Goal: Information Seeking & Learning: Learn about a topic

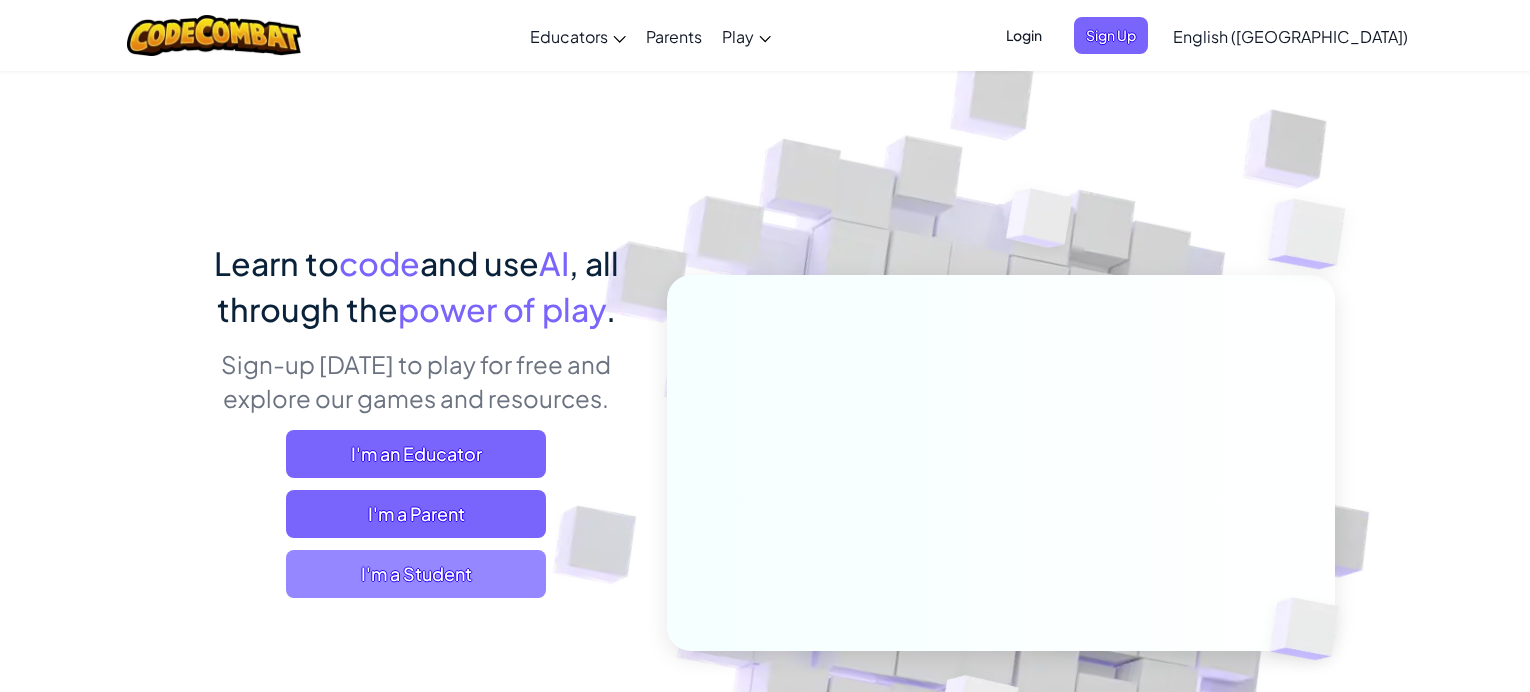
click at [502, 574] on span "I'm a Student" at bounding box center [416, 574] width 260 height 48
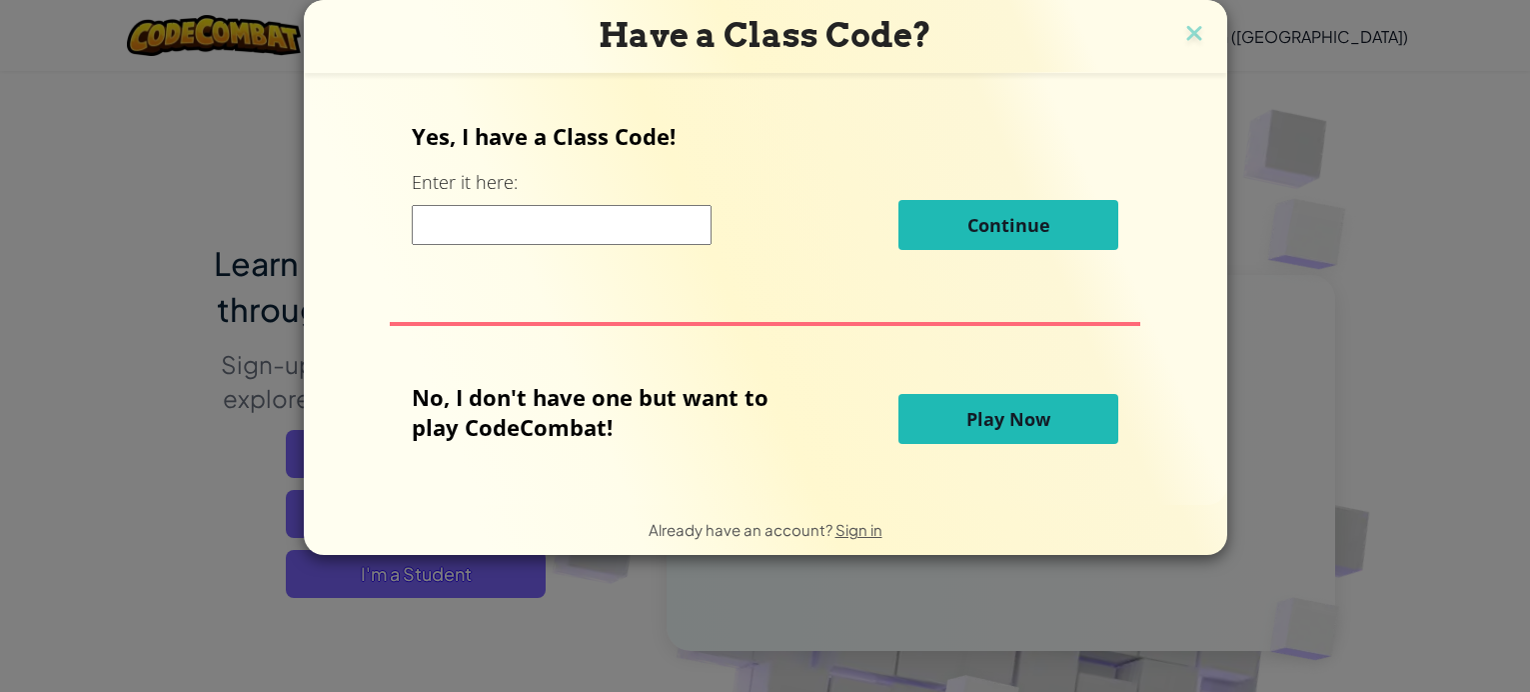
drag, startPoint x: 562, startPoint y: 236, endPoint x: 575, endPoint y: 250, distance: 19.1
click at [563, 239] on input at bounding box center [562, 225] width 300 height 40
click at [986, 420] on span "Play Now" at bounding box center [1009, 419] width 84 height 24
click at [899, 394] on button "Play Now" at bounding box center [1009, 419] width 220 height 50
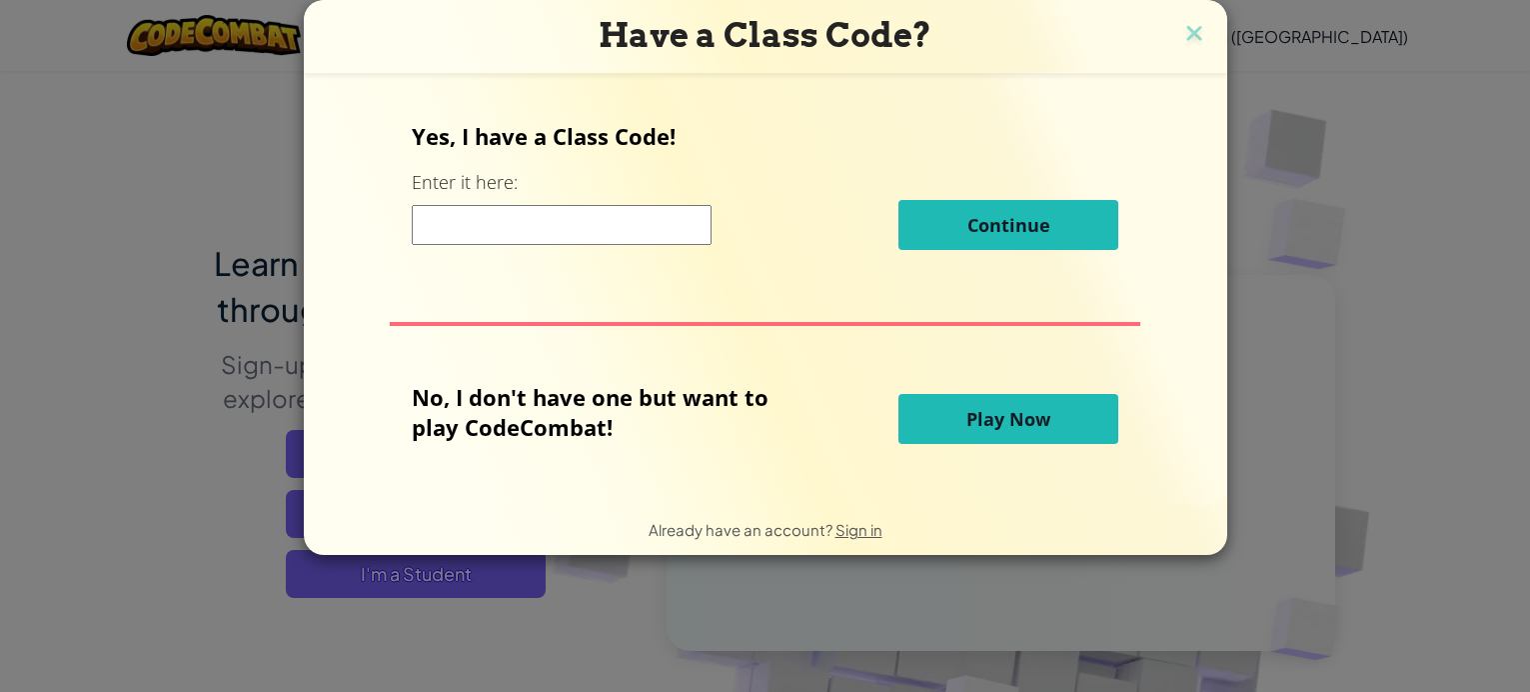
click at [899, 394] on button "Play Now" at bounding box center [1009, 419] width 220 height 50
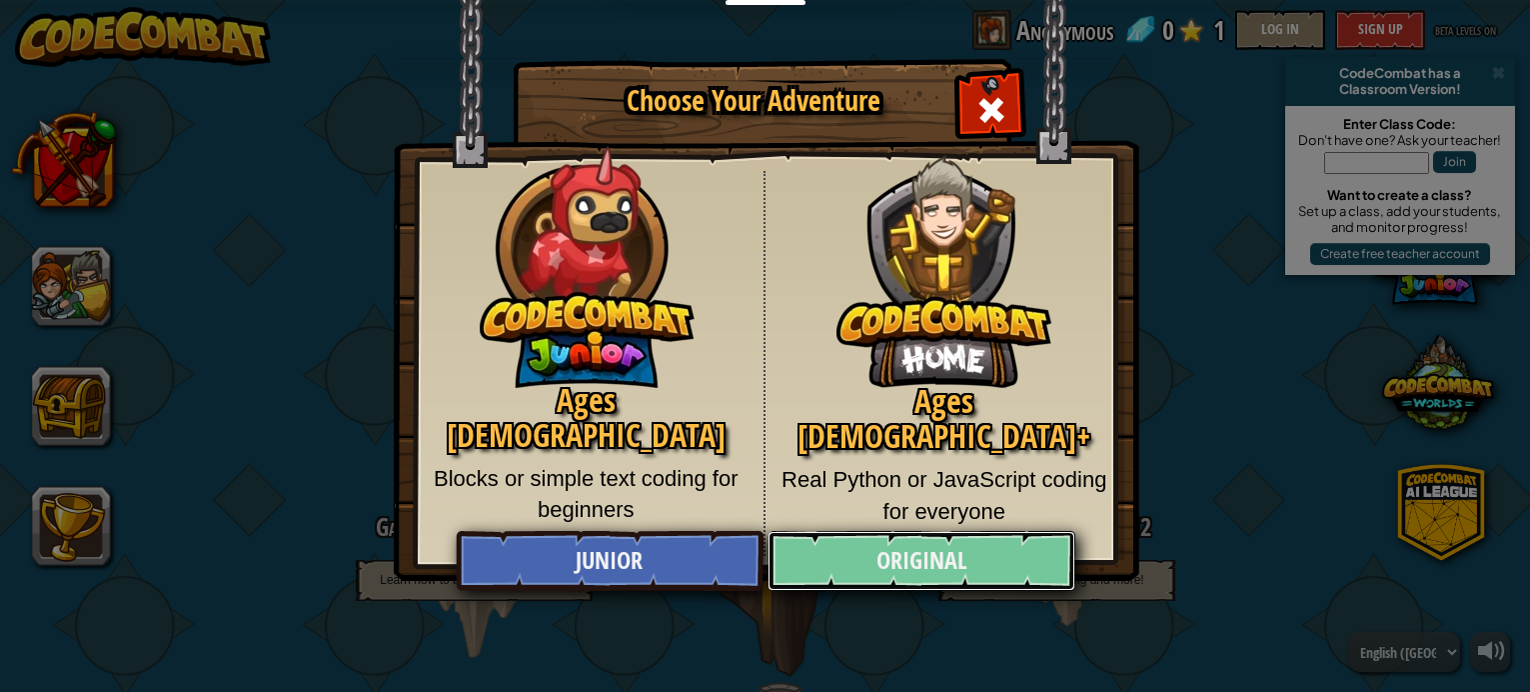
click at [958, 563] on link "Original" at bounding box center [922, 561] width 308 height 60
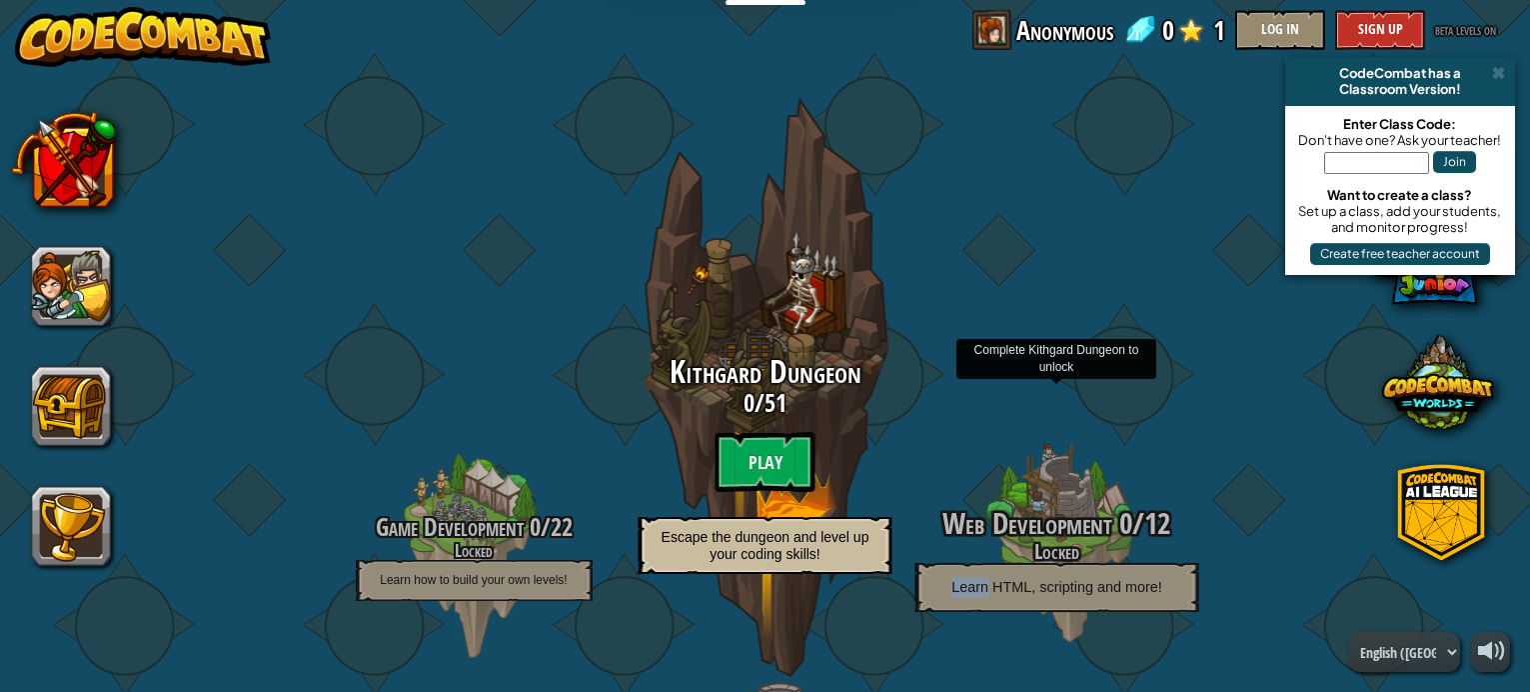
click at [954, 565] on p "Learn HTML, scripting and more!" at bounding box center [1057, 587] width 284 height 49
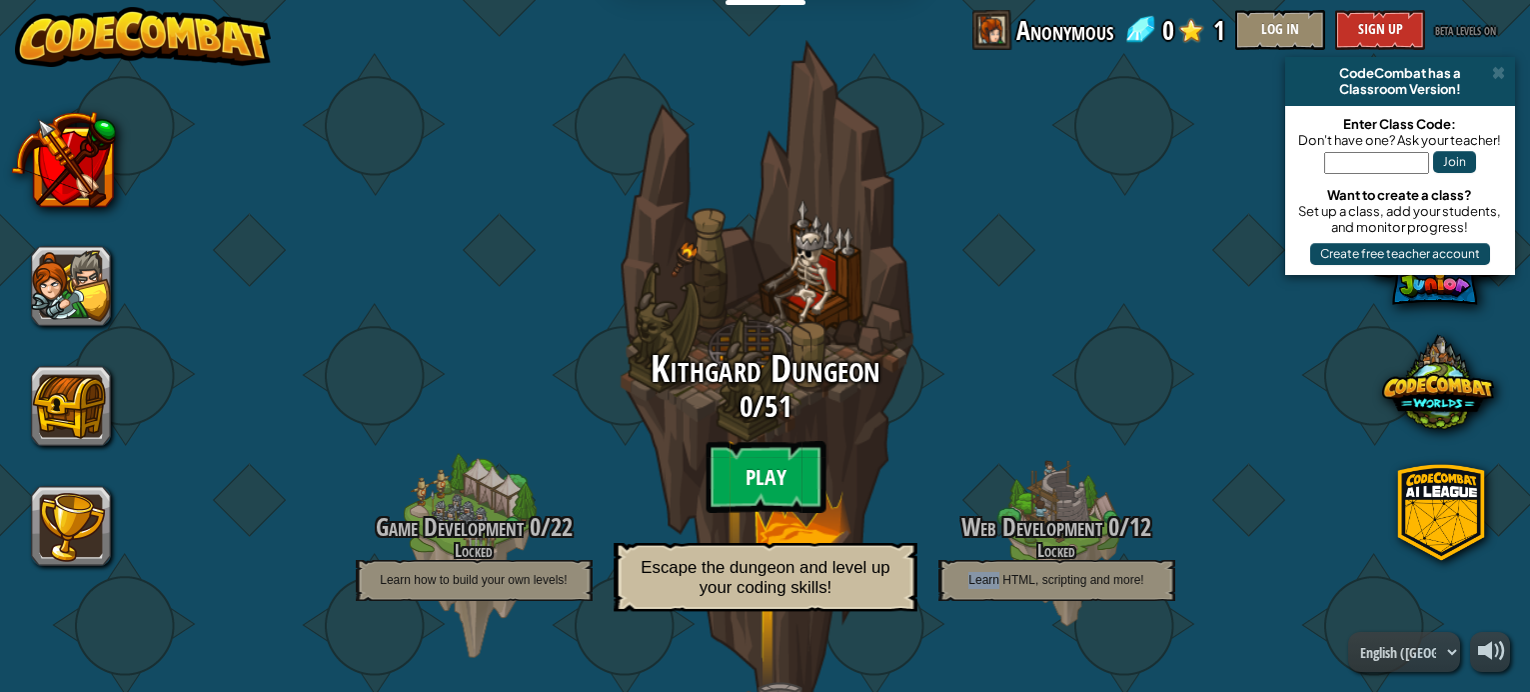
click at [777, 457] on btn "Play" at bounding box center [766, 477] width 120 height 72
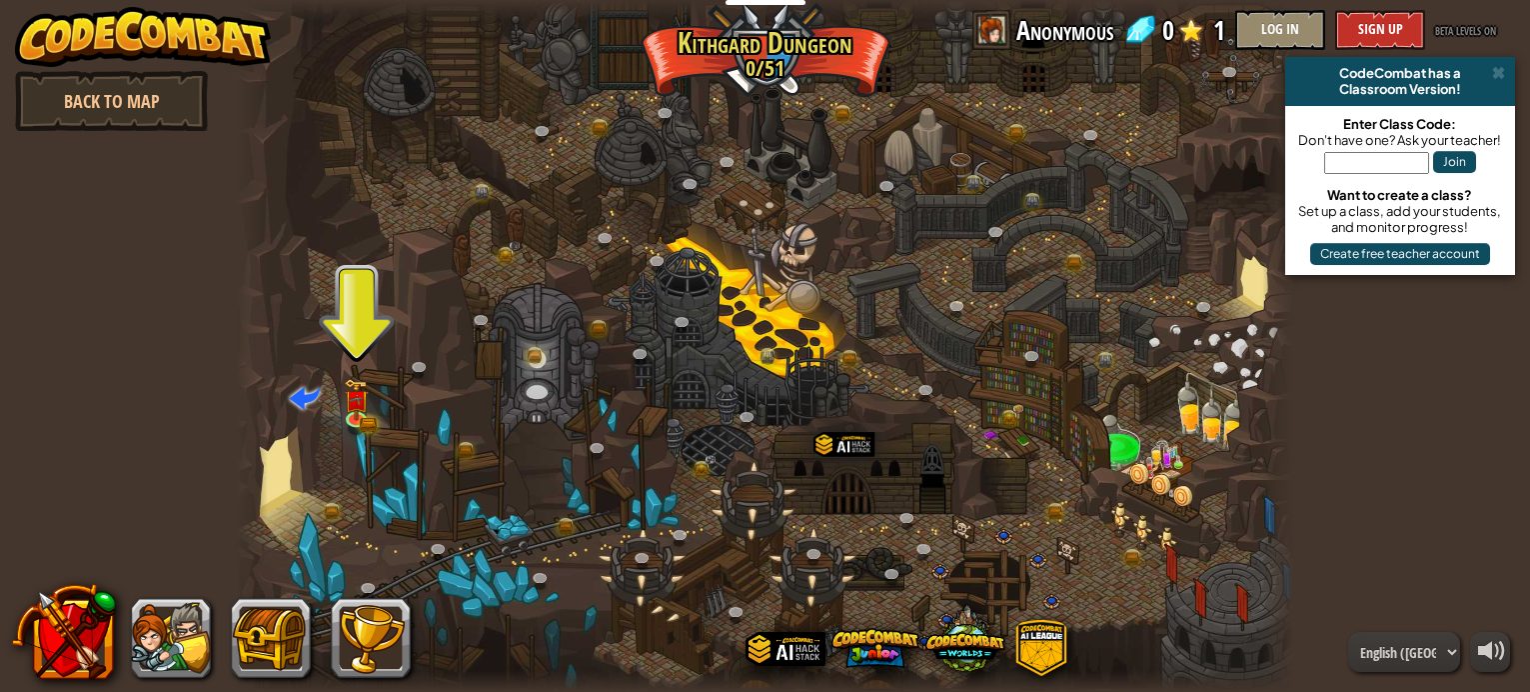
click at [328, 392] on div at bounding box center [765, 346] width 1059 height 692
click at [355, 393] on img at bounding box center [356, 390] width 15 height 15
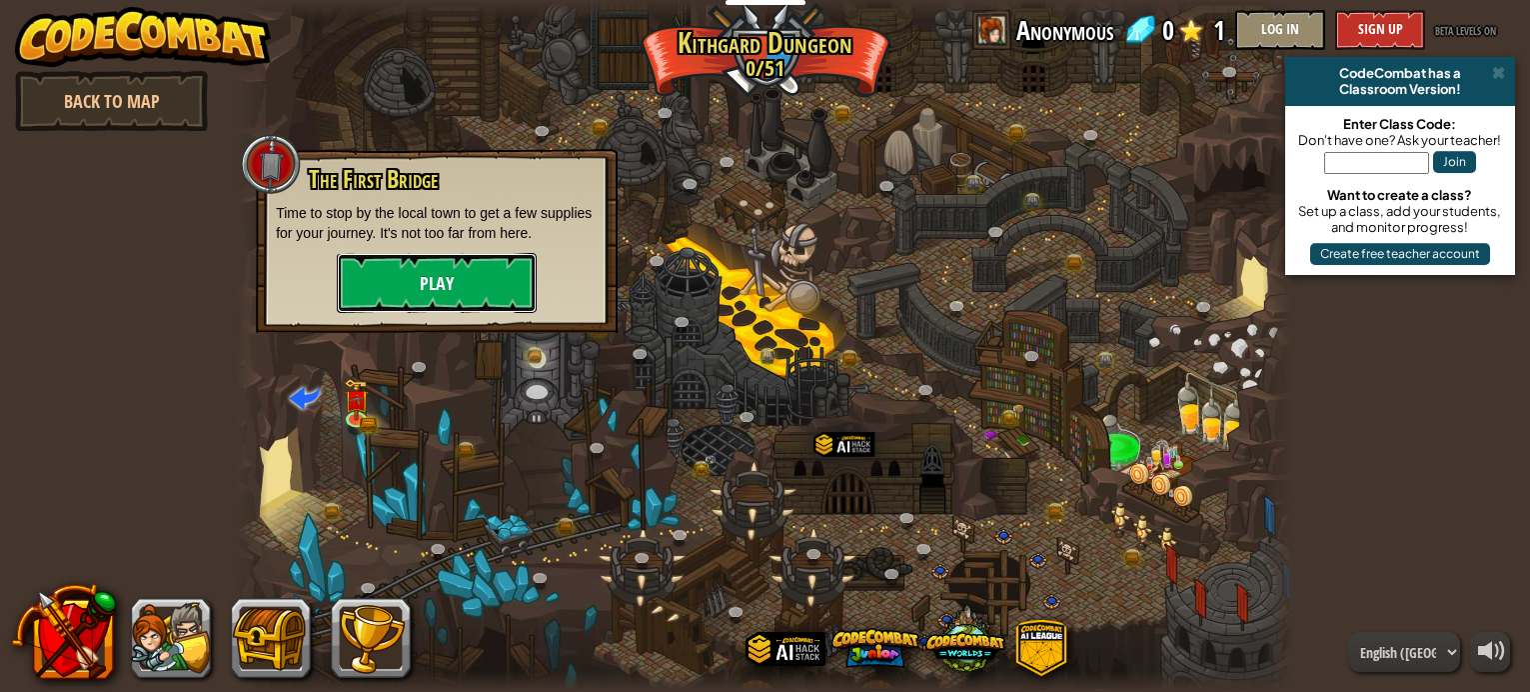
click at [438, 283] on button "Play" at bounding box center [437, 283] width 200 height 60
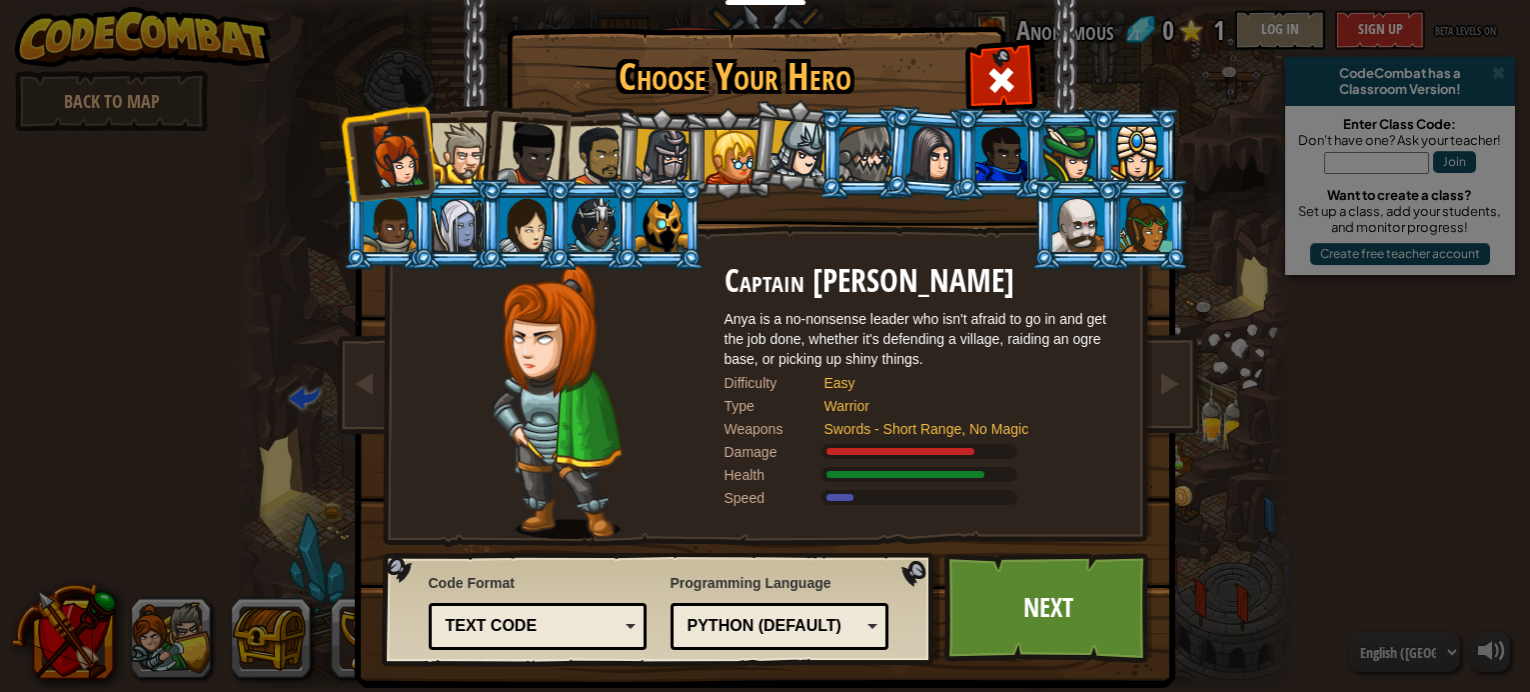
click at [592, 650] on div "Code Format Text code Blocks and code Blocks Blocks (Icons) Text code Blocks - …" at bounding box center [538, 611] width 219 height 87
click at [600, 619] on div "Text code" at bounding box center [532, 626] width 173 height 23
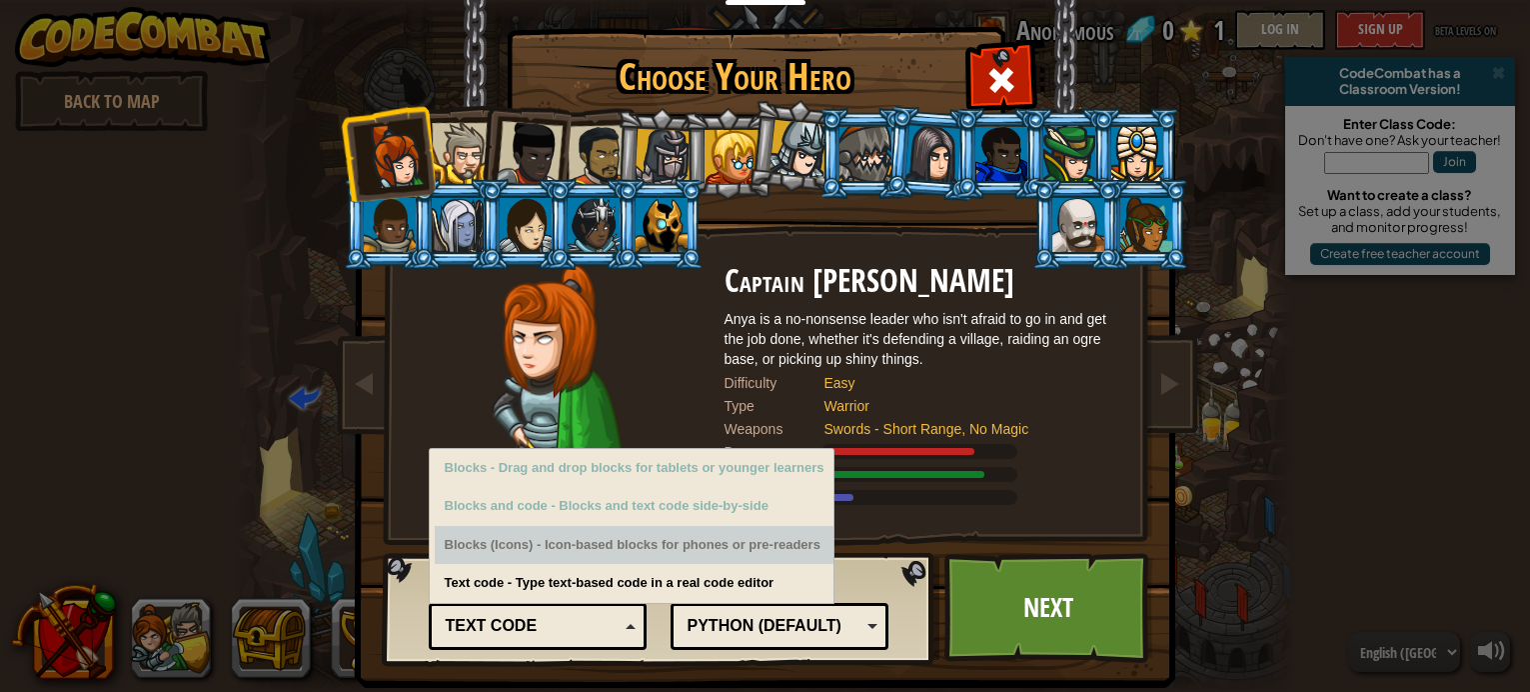
click at [564, 547] on div "Blocks (Icons) - Icon-based blocks for phones or pre-readers" at bounding box center [635, 545] width 400 height 39
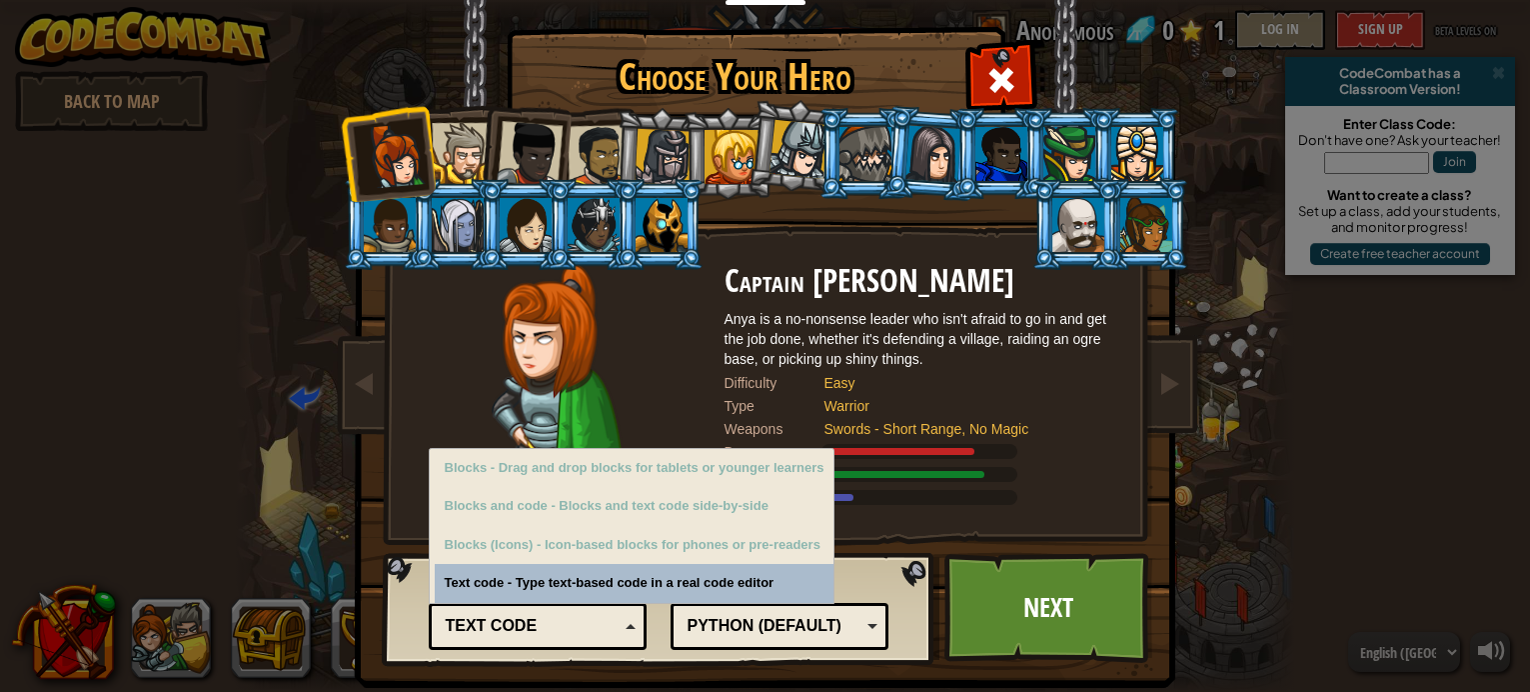
click at [811, 592] on div "Code Format Text code Blocks and code Blocks Blocks (Icons) Text code Blocks - …" at bounding box center [659, 609] width 541 height 102
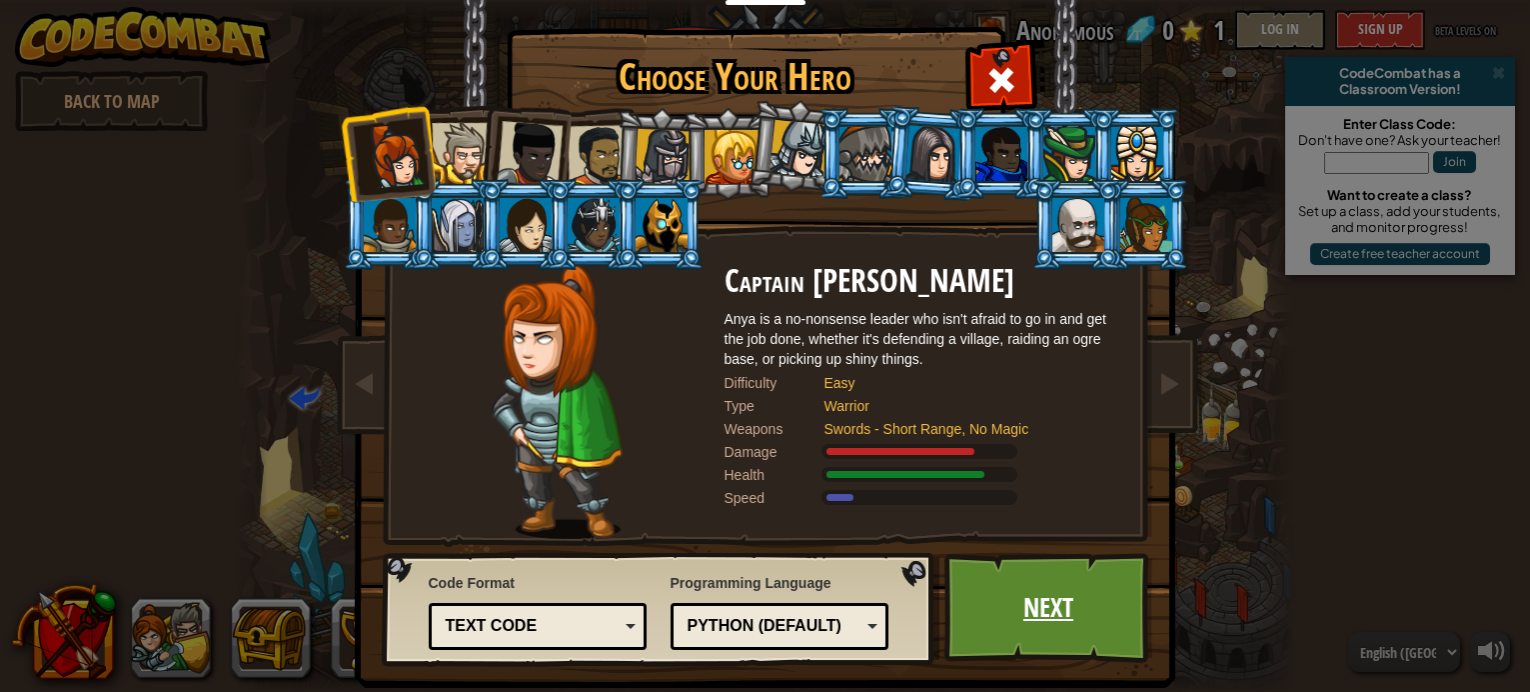
click at [1035, 588] on link "Next" at bounding box center [1049, 608] width 209 height 110
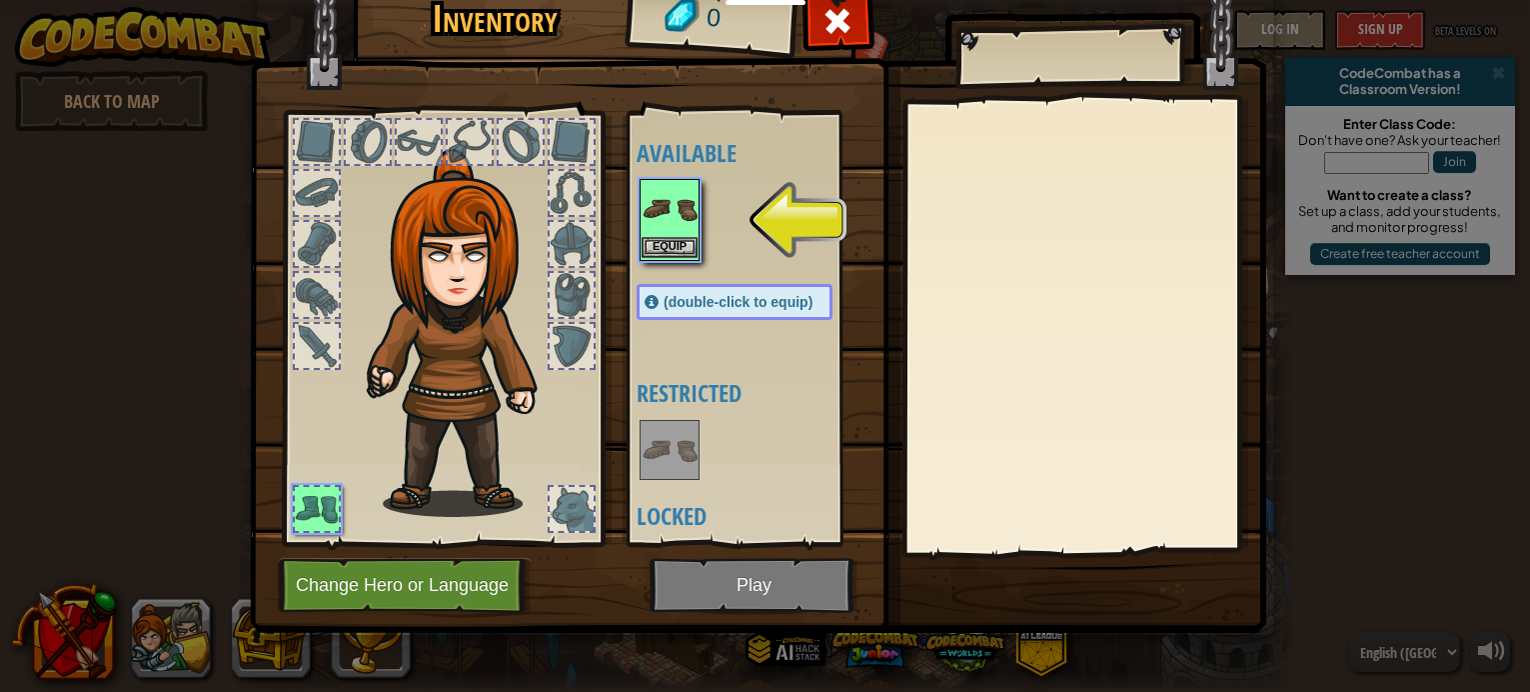
click at [670, 219] on img at bounding box center [670, 209] width 56 height 56
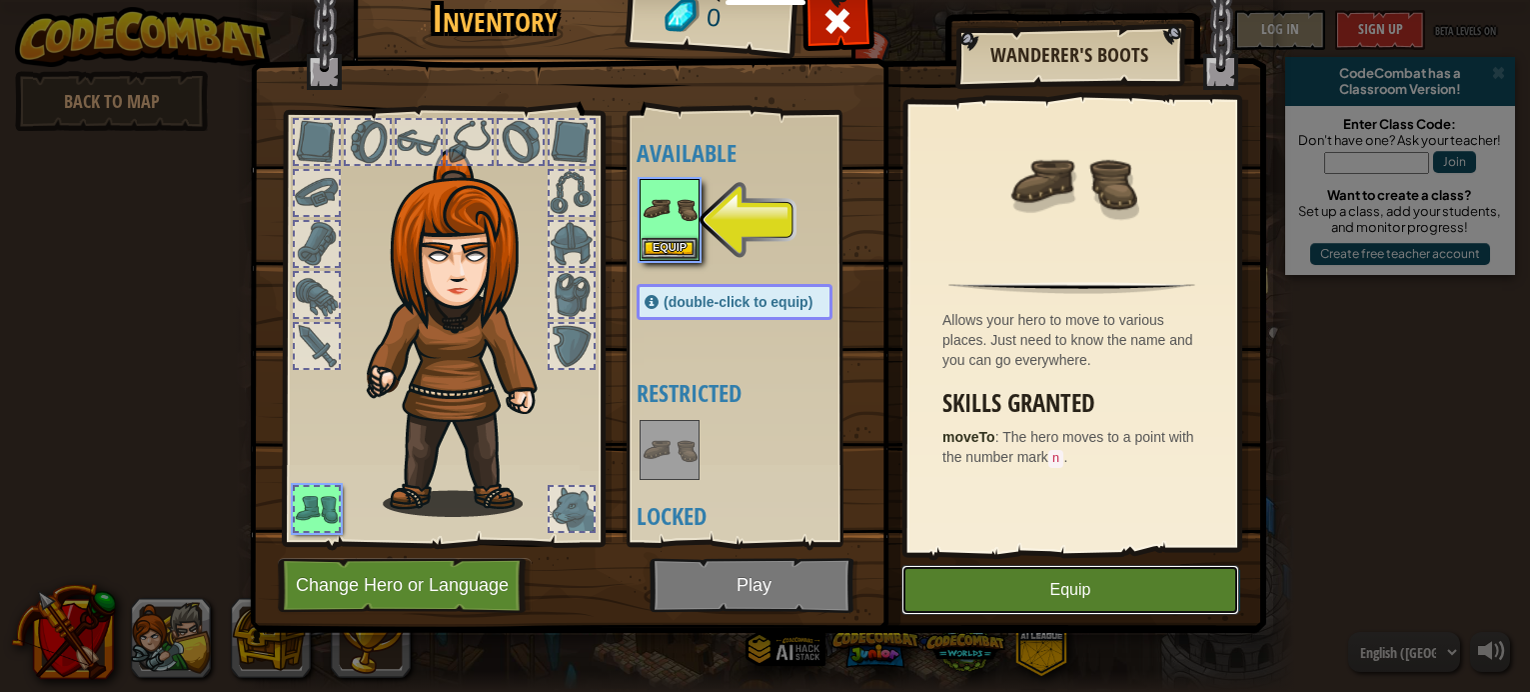
click at [1018, 589] on button "Equip" at bounding box center [1071, 590] width 338 height 50
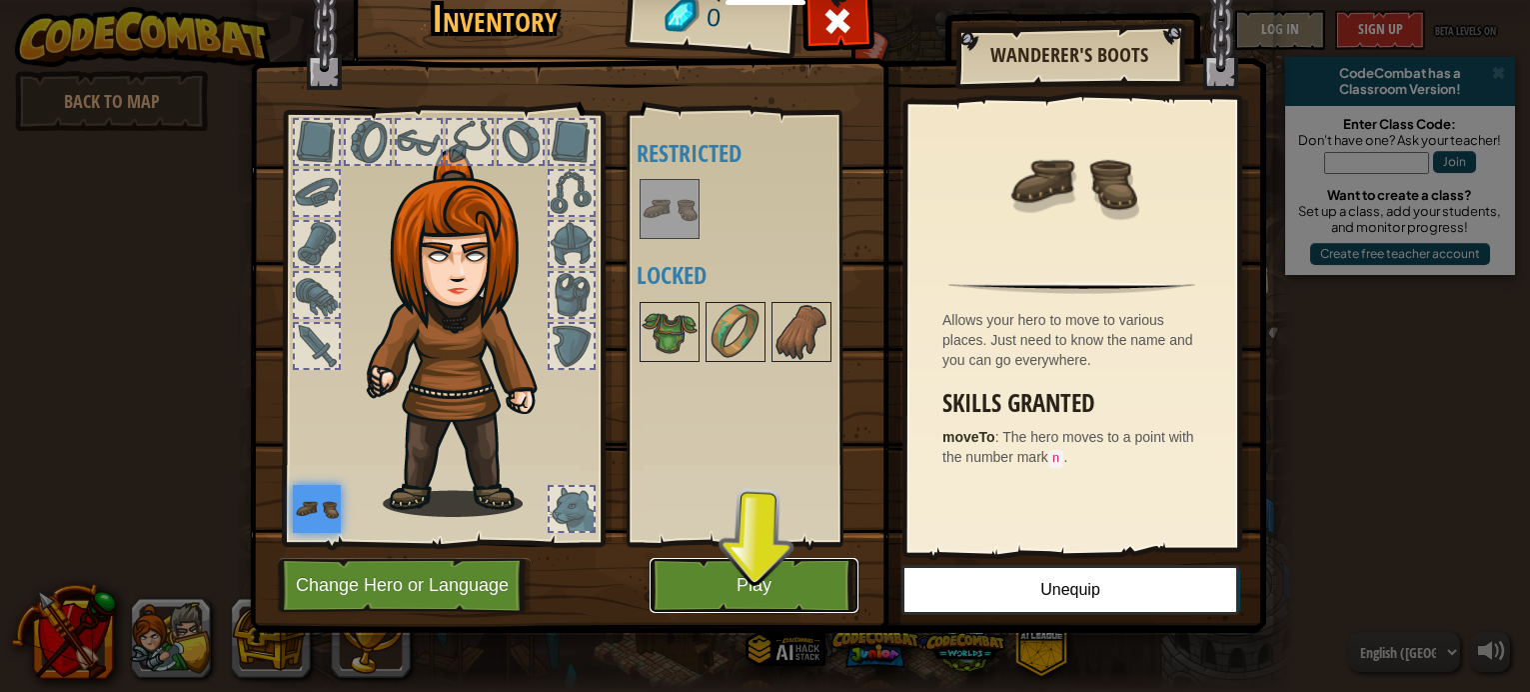
click at [767, 595] on button "Play" at bounding box center [754, 585] width 209 height 55
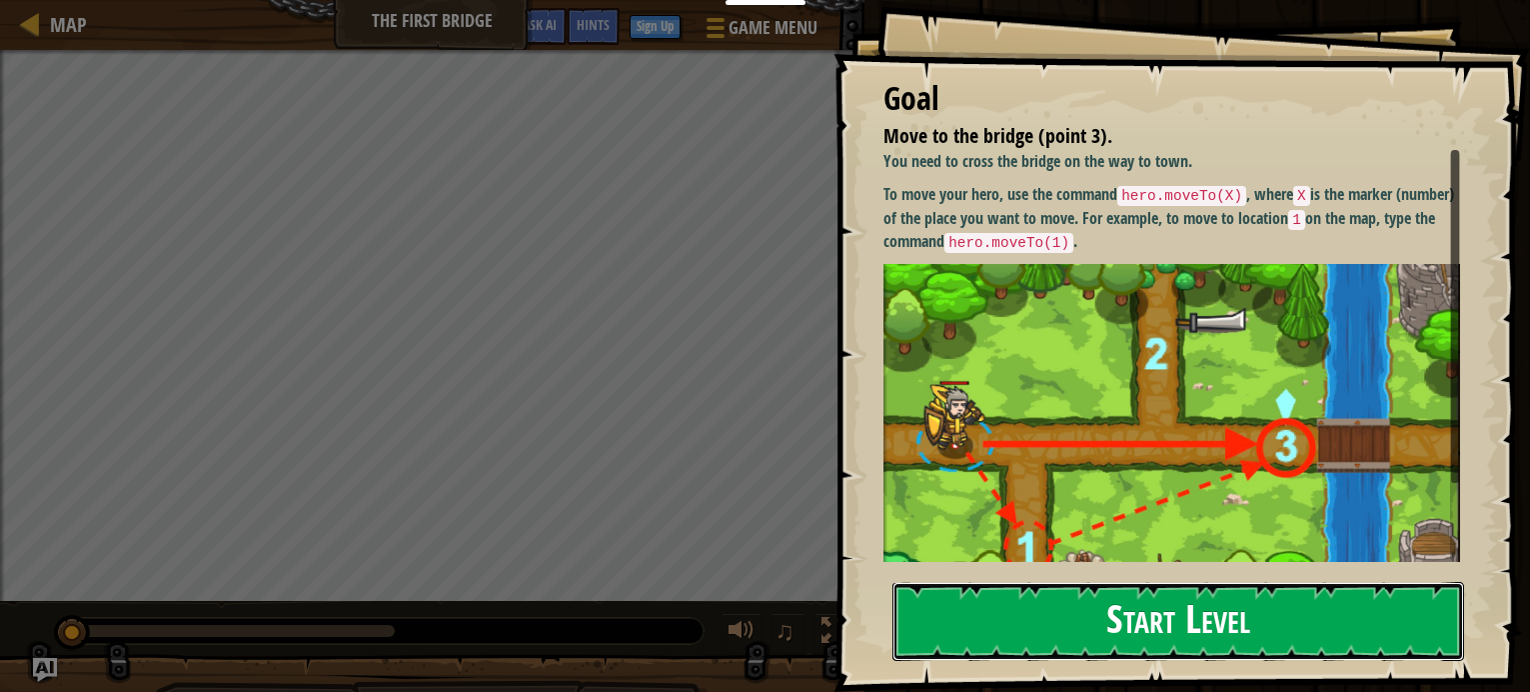
click at [1067, 637] on button "Start Level" at bounding box center [1179, 621] width 572 height 79
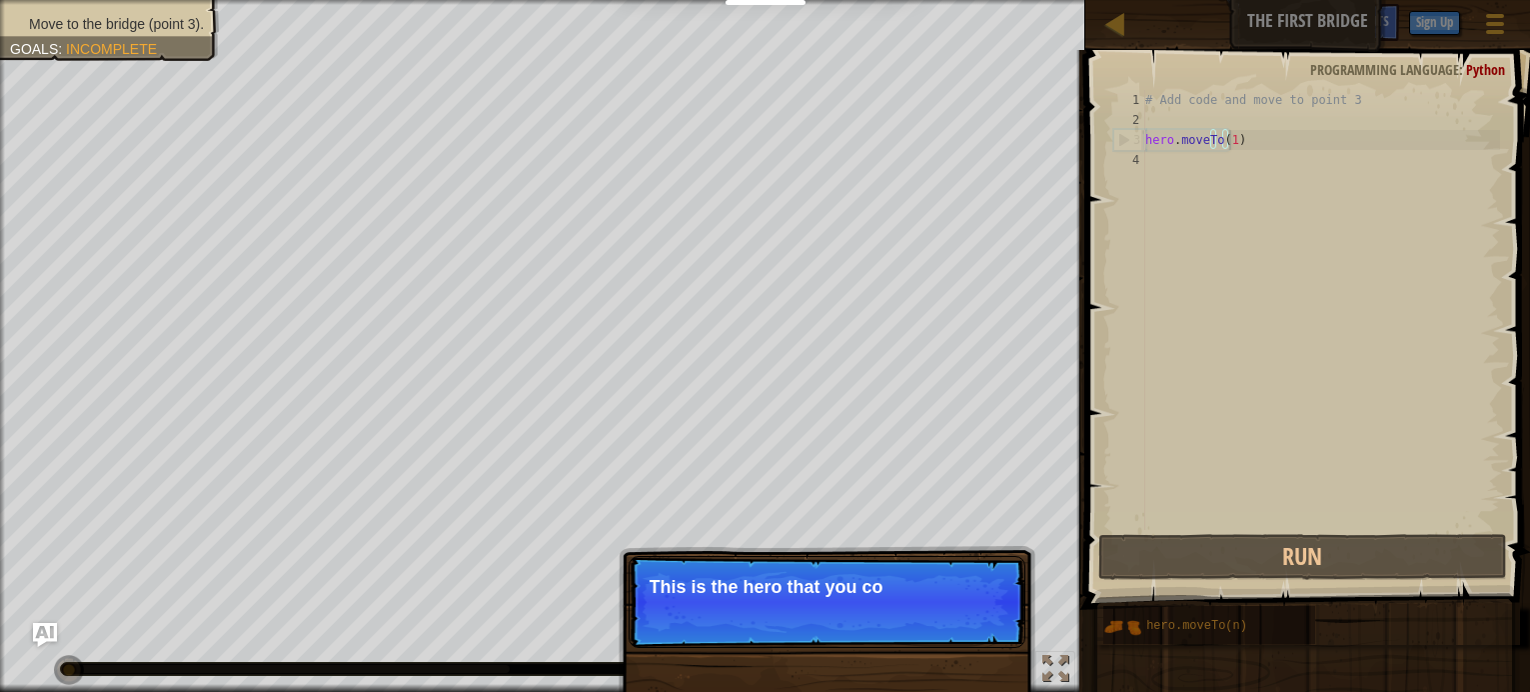
click at [1227, 143] on div "# Add code and move to point 3 hero . moveTo ( 1 )" at bounding box center [1321, 330] width 359 height 480
type textarea "hero.moveTo(1)"
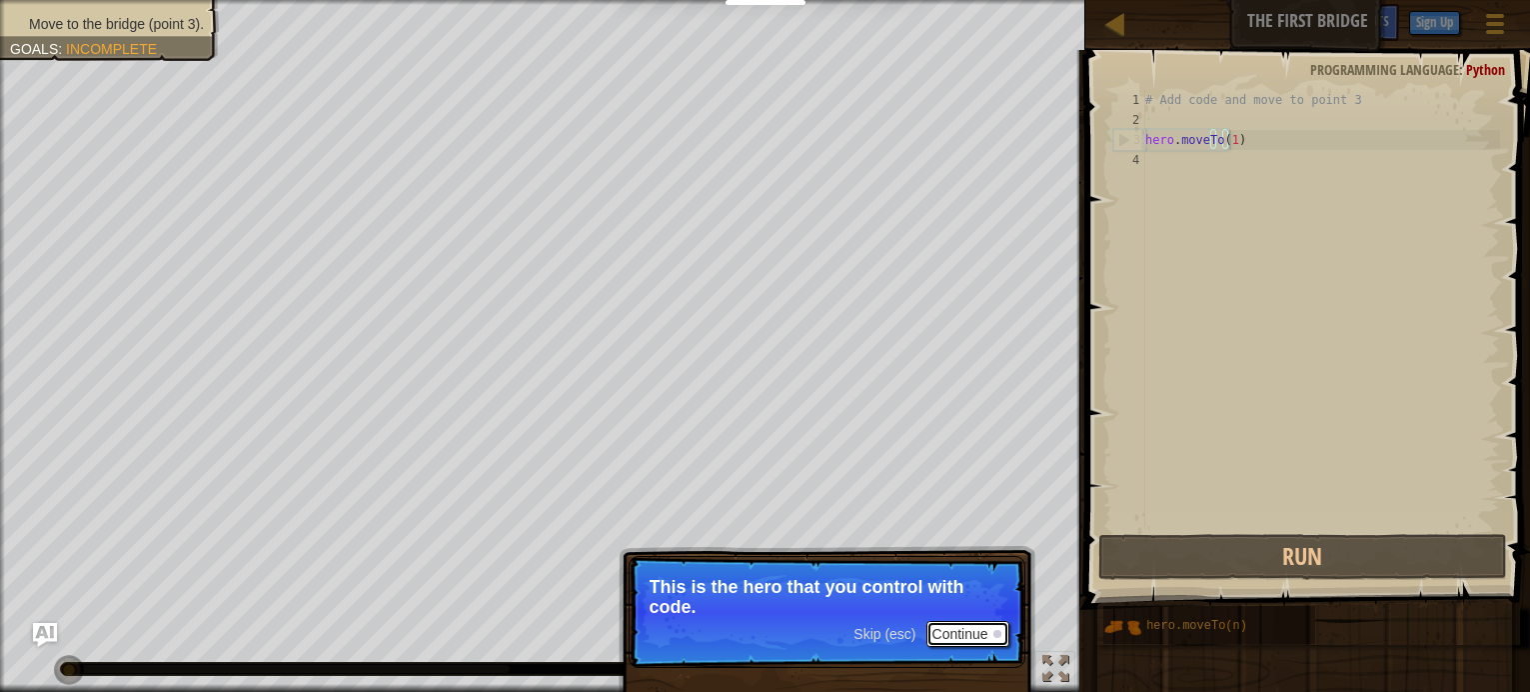
click at [973, 639] on button "Continue" at bounding box center [968, 634] width 83 height 26
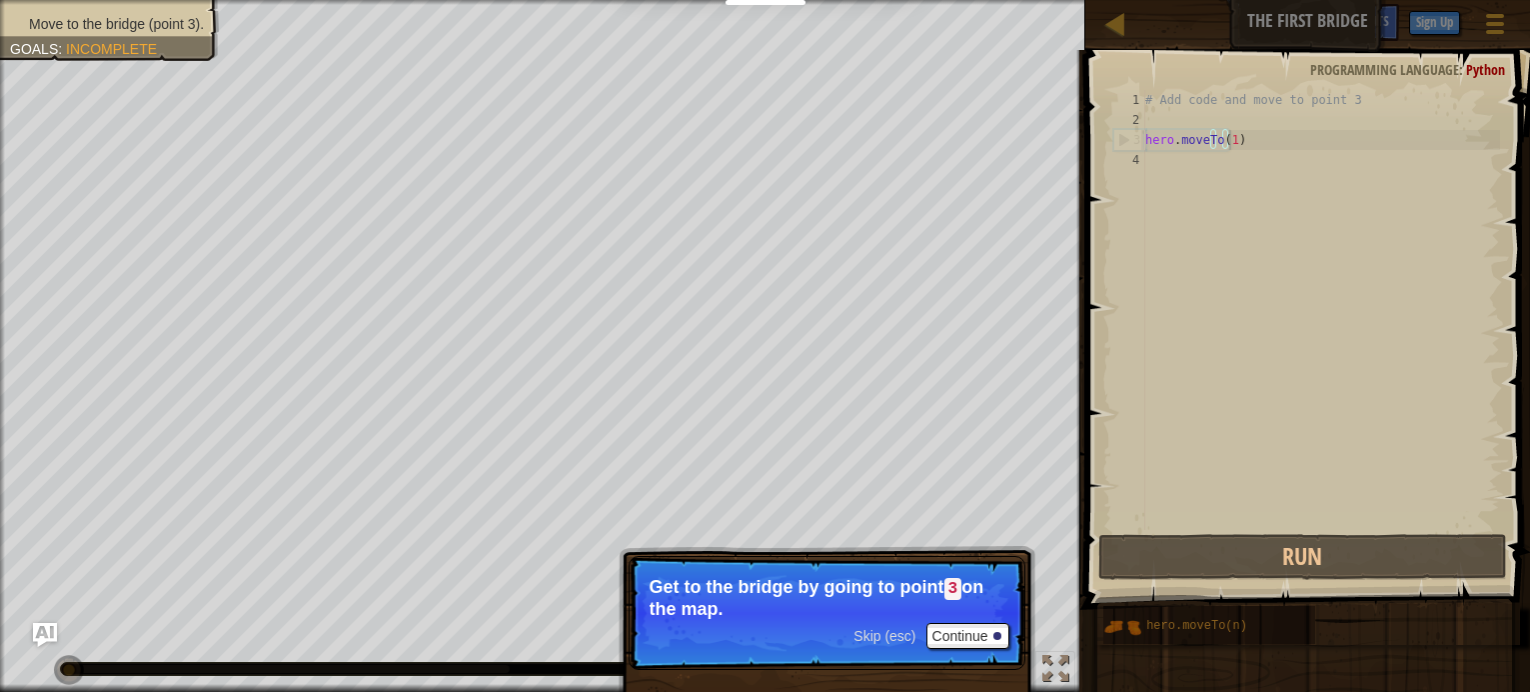
click at [1214, 146] on div "# Add code and move to point 3 hero . moveTo ( 1 )" at bounding box center [1321, 330] width 359 height 480
click at [1221, 144] on div "# Add code and move to point 3 hero . moveTo ( 1 )" at bounding box center [1321, 330] width 359 height 480
click at [1204, 123] on div "# Add code and move to point 3 hero . moveTo ( 1 )" at bounding box center [1321, 330] width 359 height 480
click at [1221, 136] on div "# Add code and move to point 3 hero . moveTo ( 1 )" at bounding box center [1321, 330] width 359 height 480
type textarea "hero.moveTo(1)"
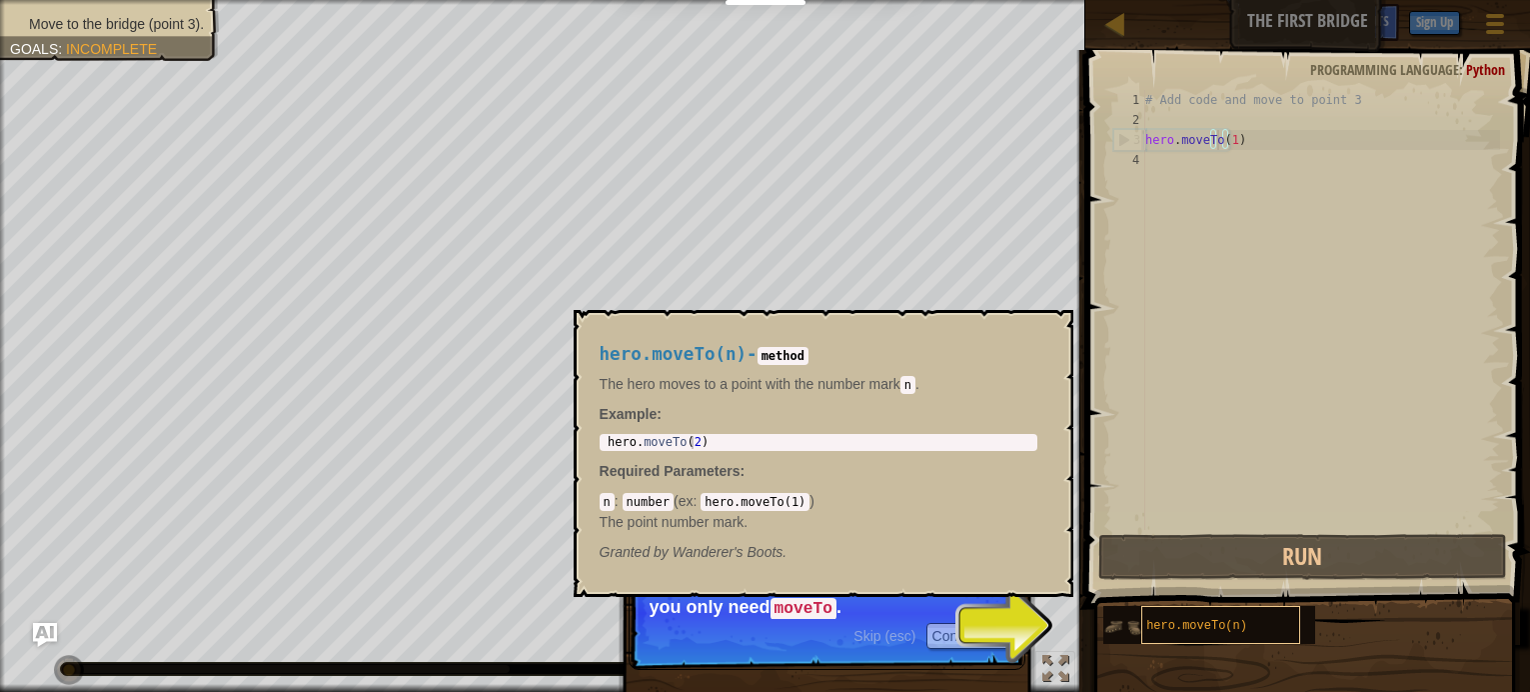
click at [1196, 624] on span "hero.moveTo(n)" at bounding box center [1197, 626] width 101 height 14
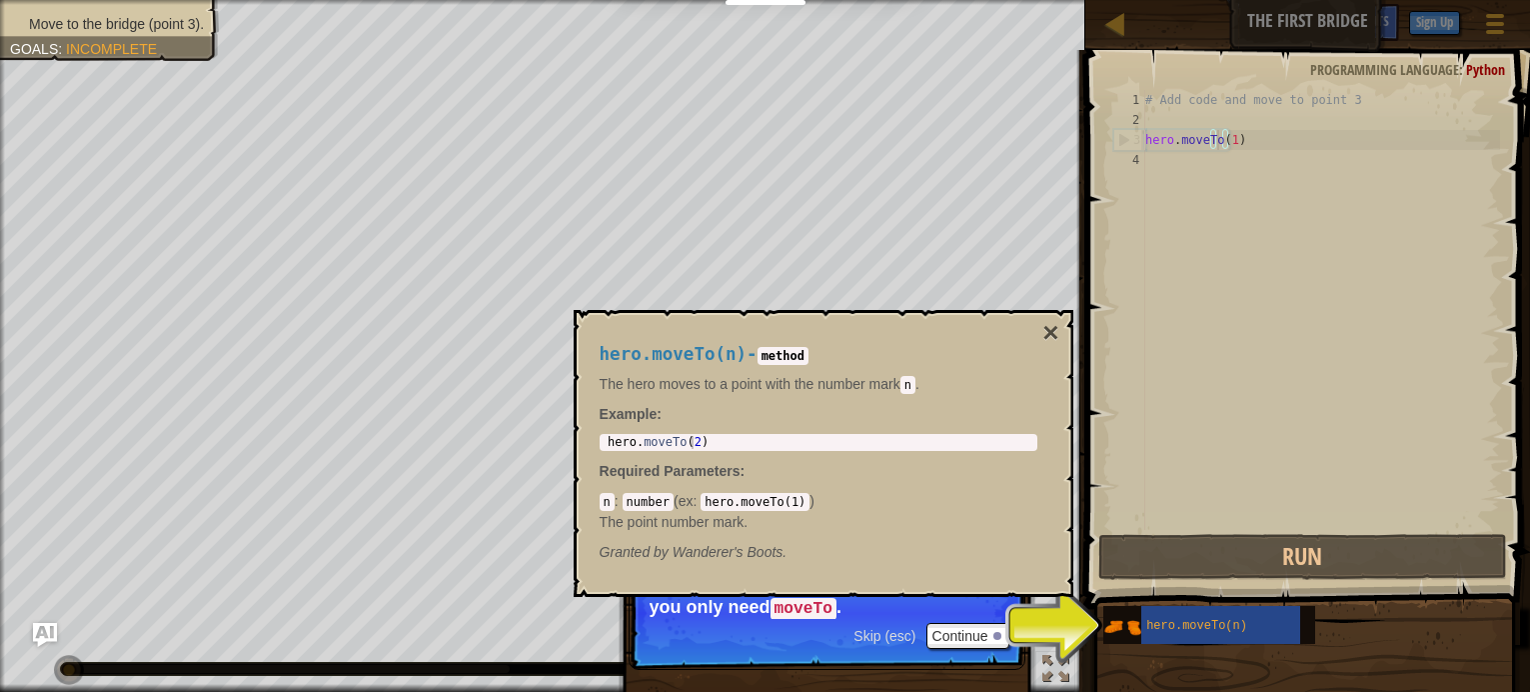
type textarea "hero.moveTo(2)"
click at [712, 438] on div "hero . moveTo ( 2 )" at bounding box center [819, 455] width 430 height 39
drag, startPoint x: 676, startPoint y: 446, endPoint x: 686, endPoint y: 448, distance: 10.2
click at [677, 447] on div "hero . moveTo ( 2 )" at bounding box center [819, 455] width 430 height 39
click at [686, 447] on div "hero . moveTo ( 2 )" at bounding box center [819, 455] width 430 height 39
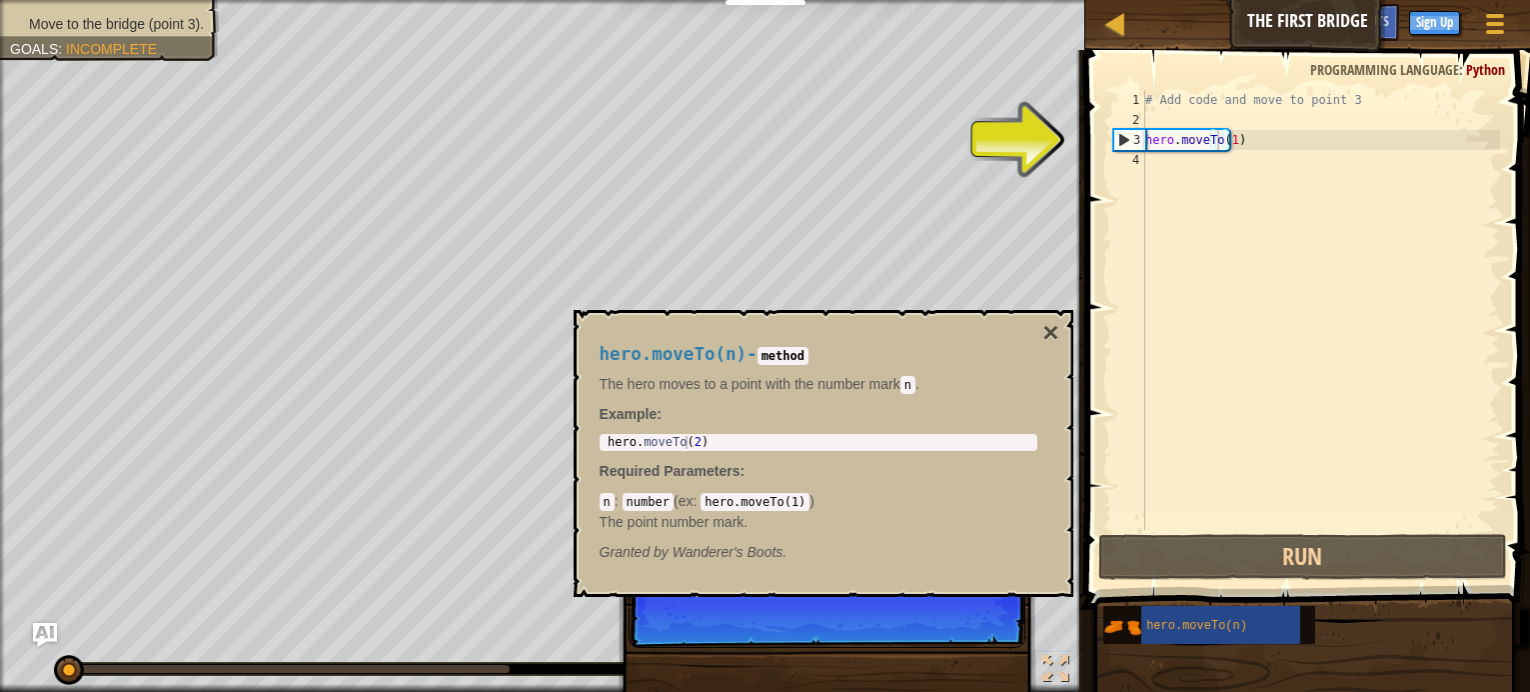
click at [653, 504] on code "number" at bounding box center [648, 502] width 51 height 18
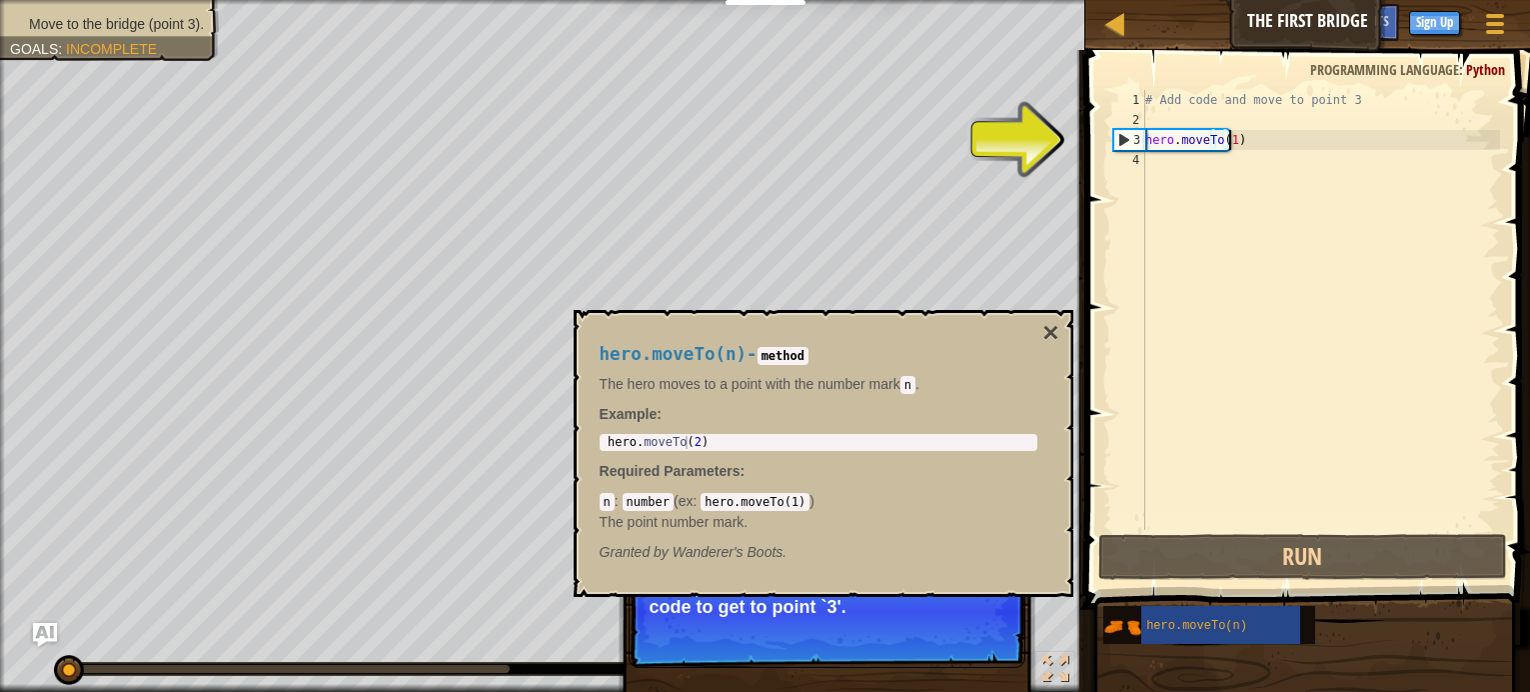
click at [1235, 148] on div "# Add code and move to point 3 hero . moveTo ( 1 )" at bounding box center [1321, 330] width 359 height 480
click at [1221, 145] on div "# Add code and move to point 3 hero . moveTo ( 1 )" at bounding box center [1321, 330] width 359 height 480
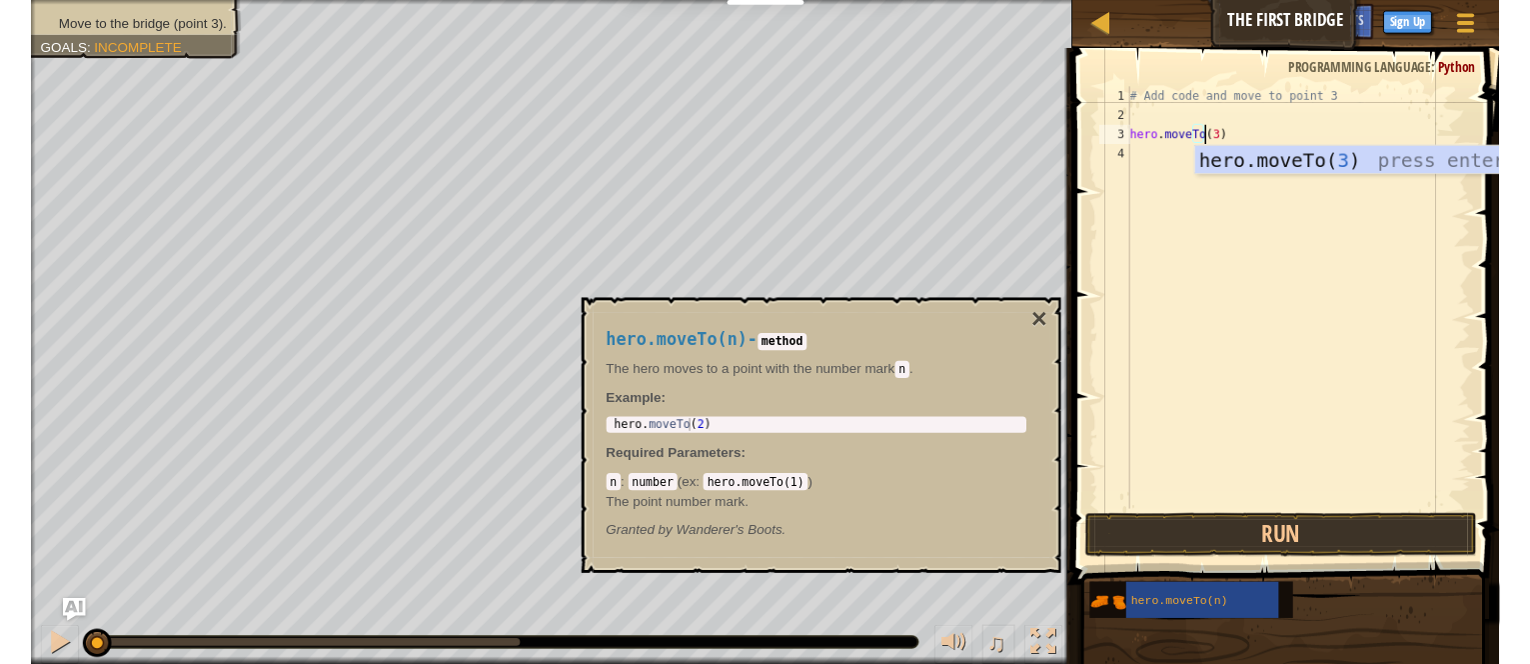
scroll to position [9, 6]
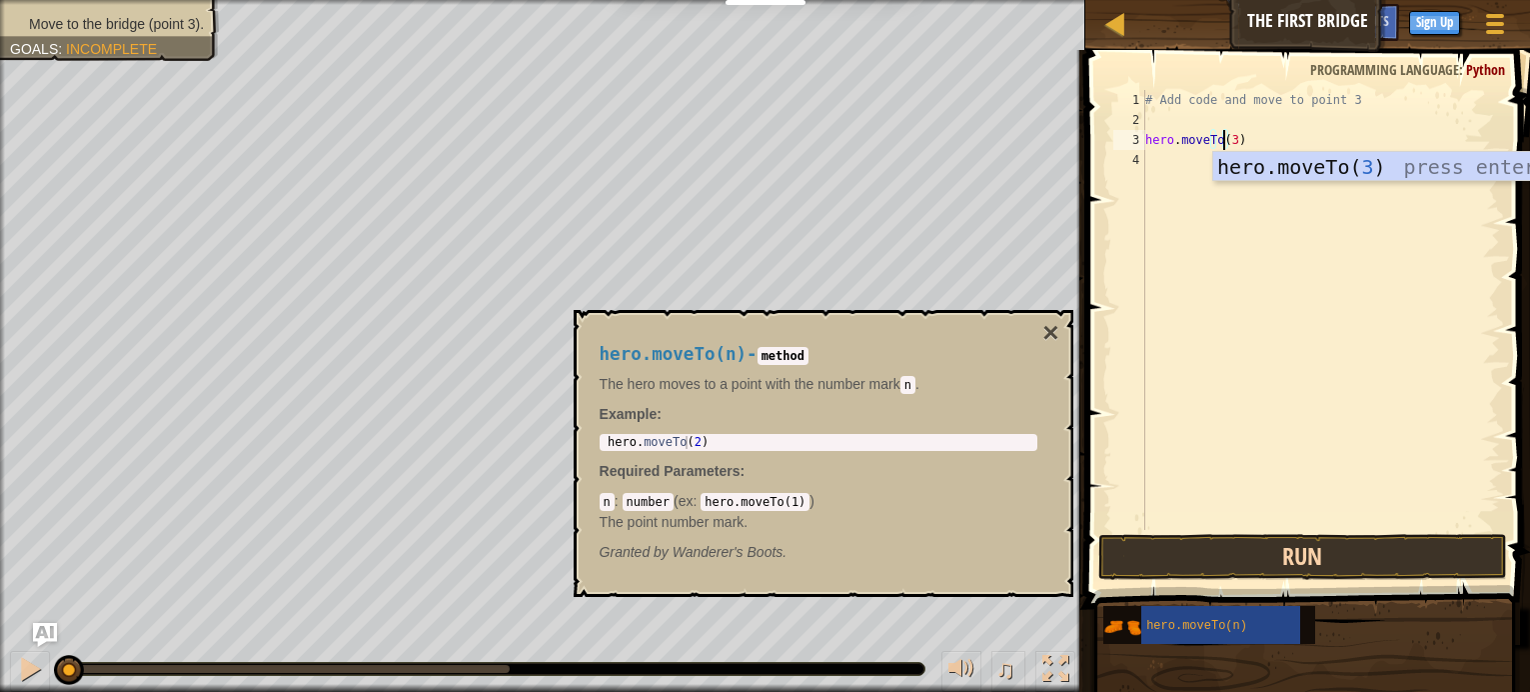
type textarea "hero.moveTo(3)"
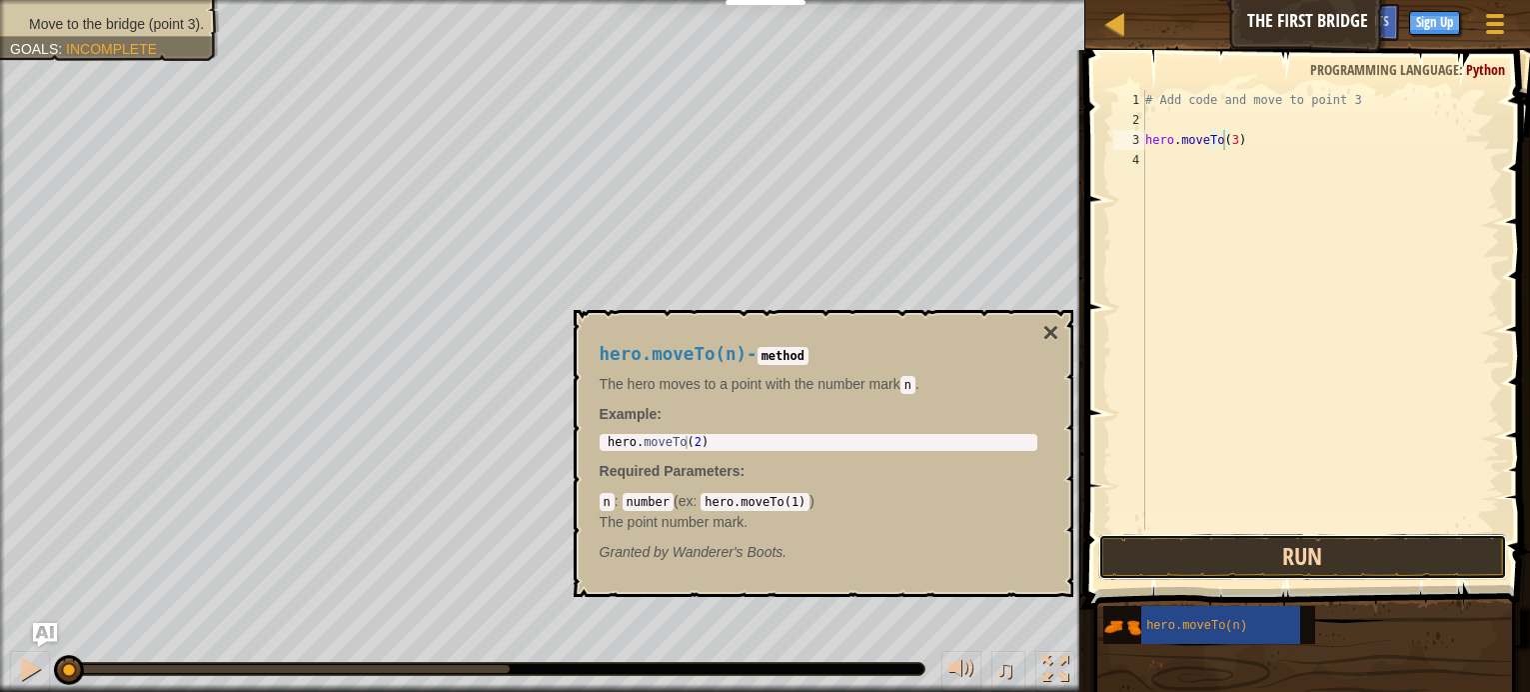
click at [1297, 548] on button "Run" at bounding box center [1303, 557] width 409 height 46
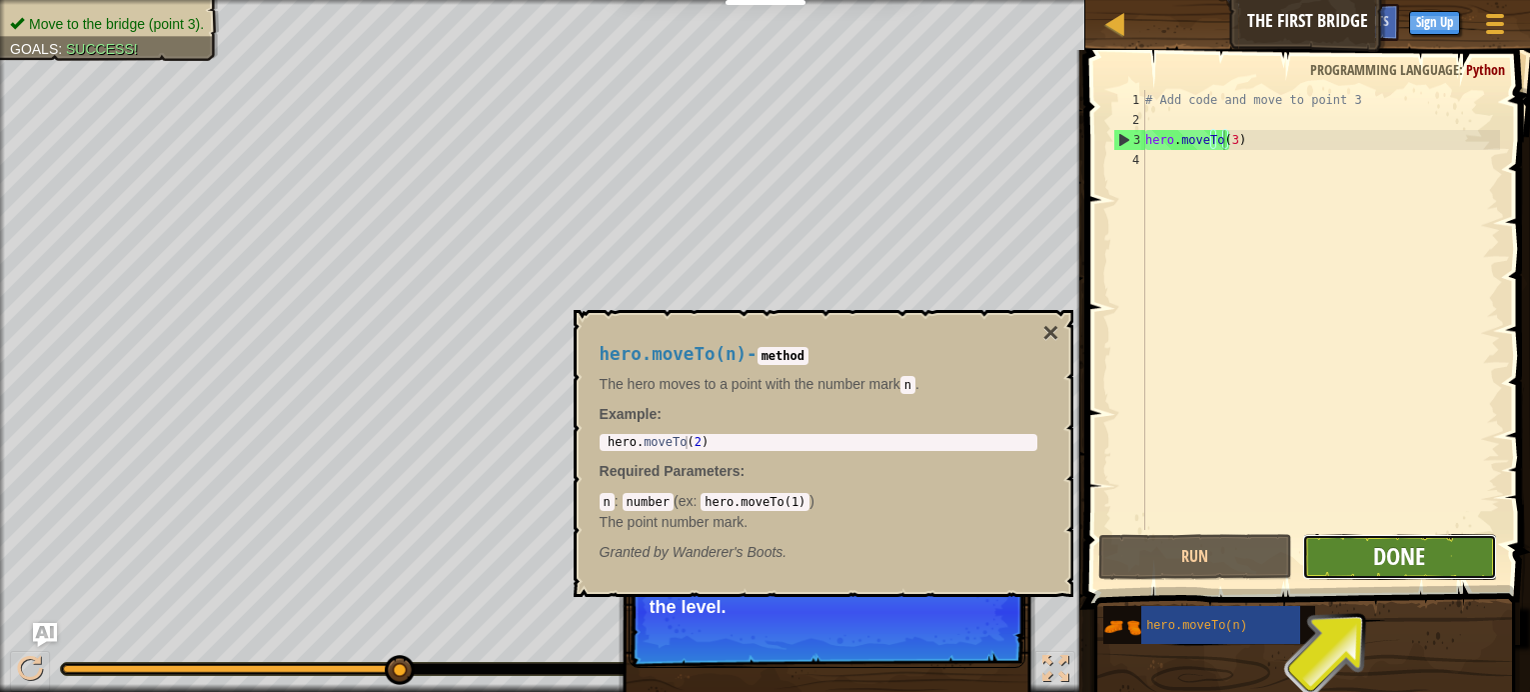
click at [1403, 567] on span "Done" at bounding box center [1399, 556] width 52 height 32
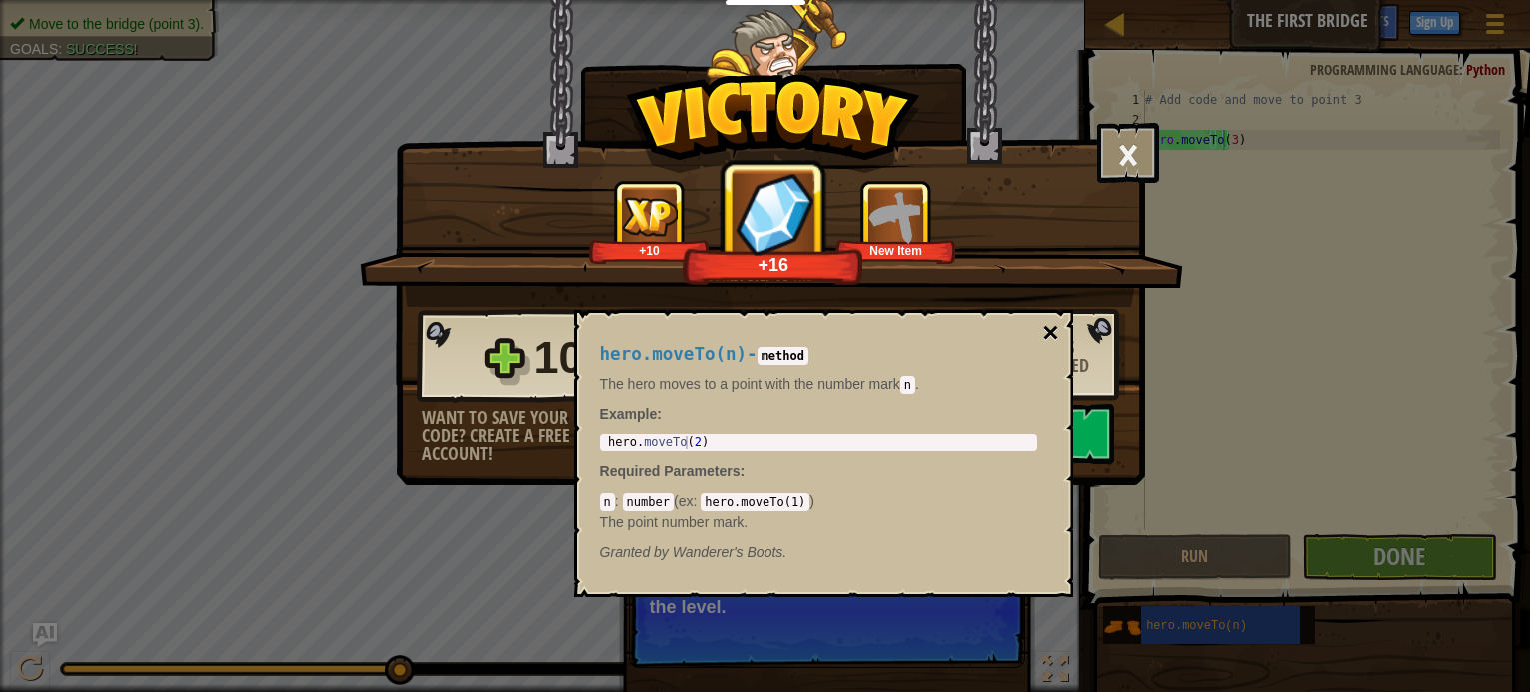
click at [1048, 333] on button "×" at bounding box center [1051, 333] width 16 height 28
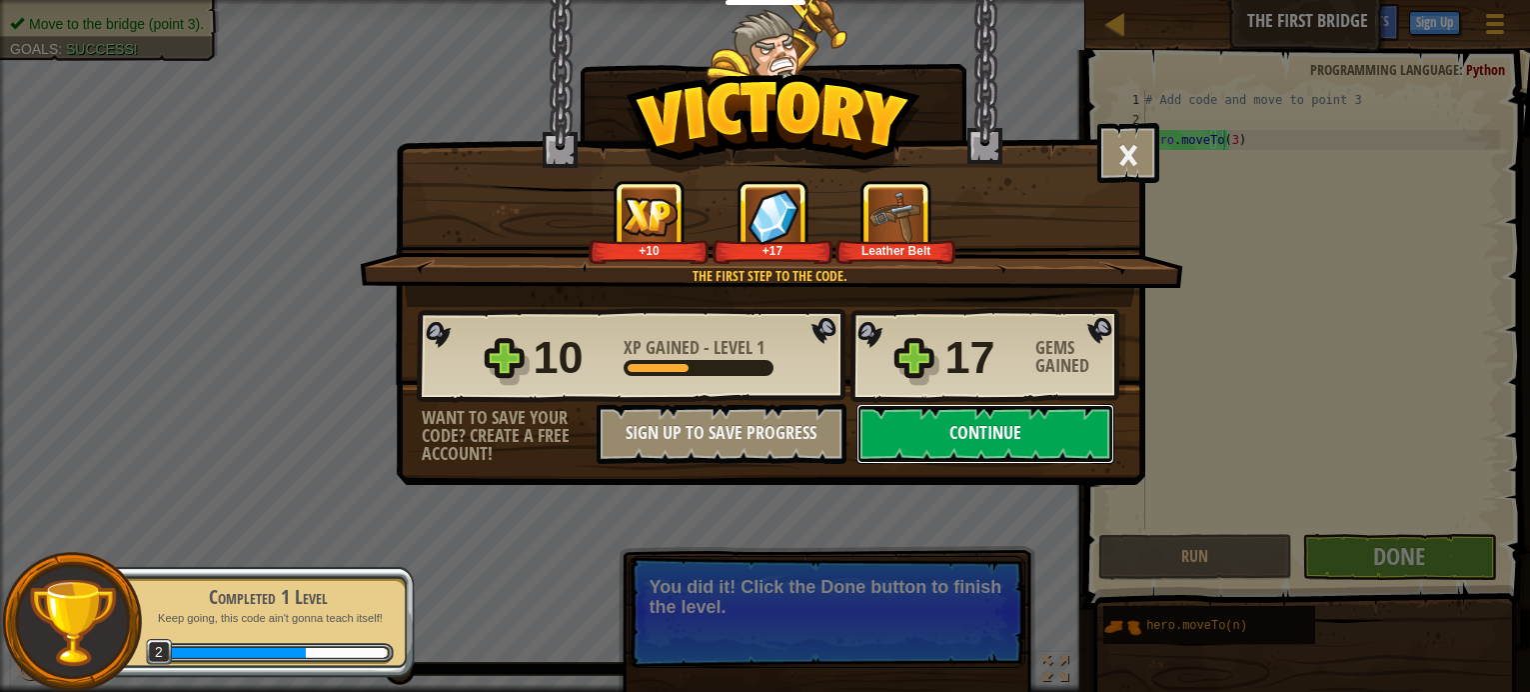
click at [954, 426] on button "Continue" at bounding box center [986, 434] width 258 height 60
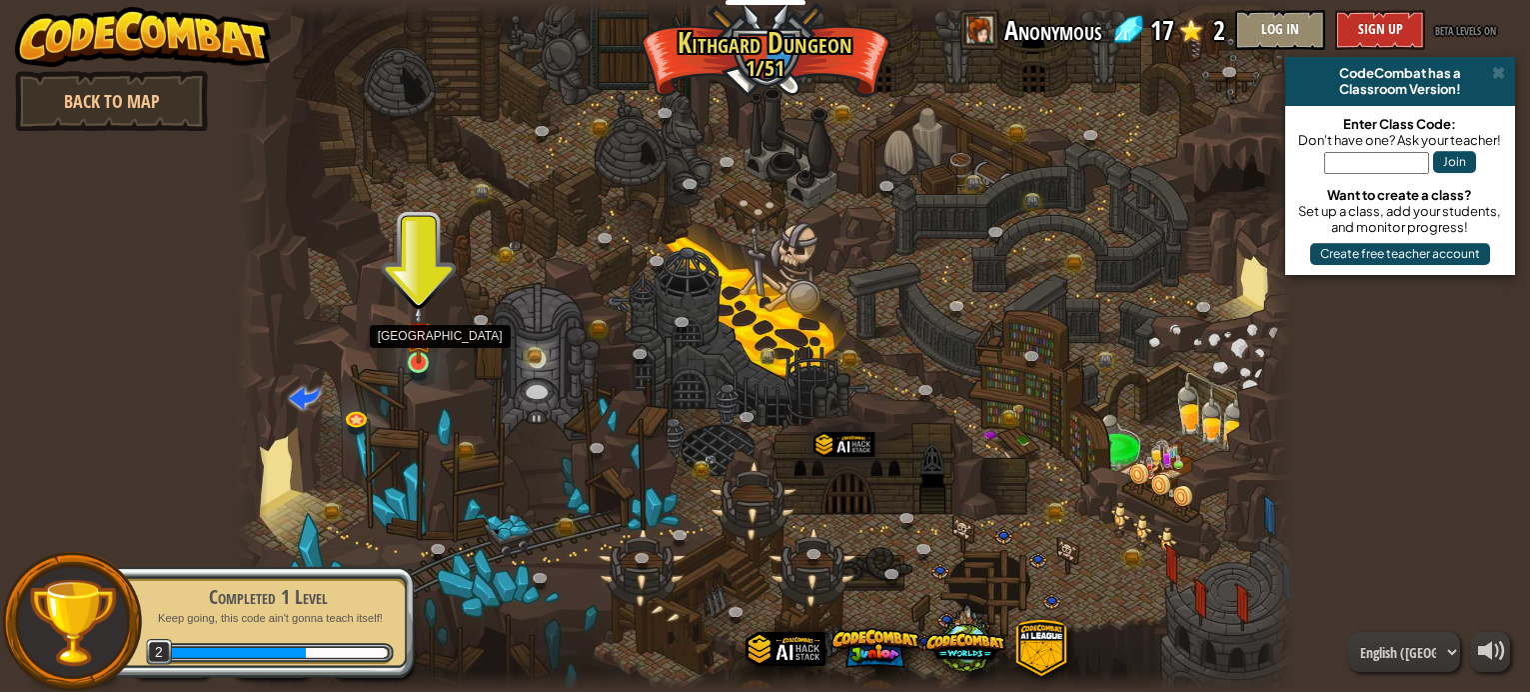
click at [419, 363] on img at bounding box center [419, 334] width 26 height 59
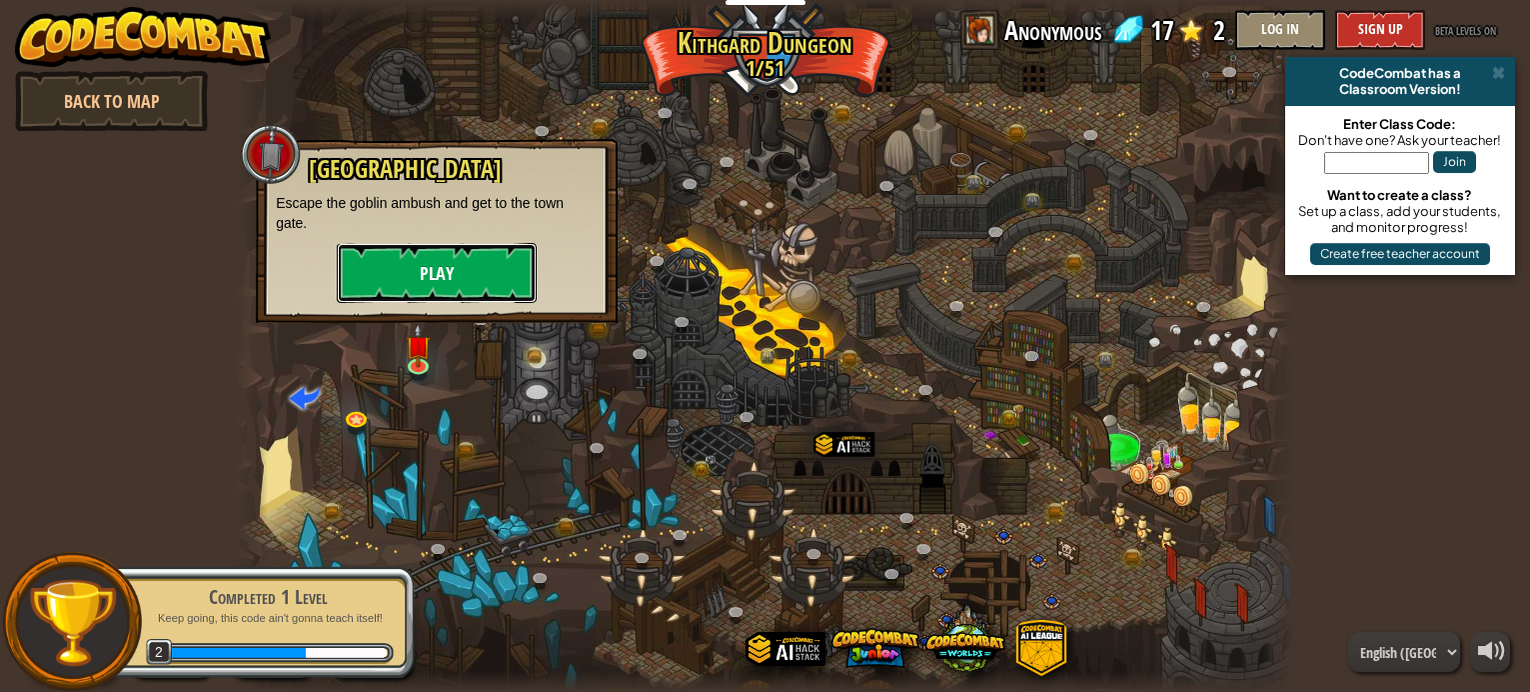
click at [401, 266] on button "Play" at bounding box center [437, 273] width 200 height 60
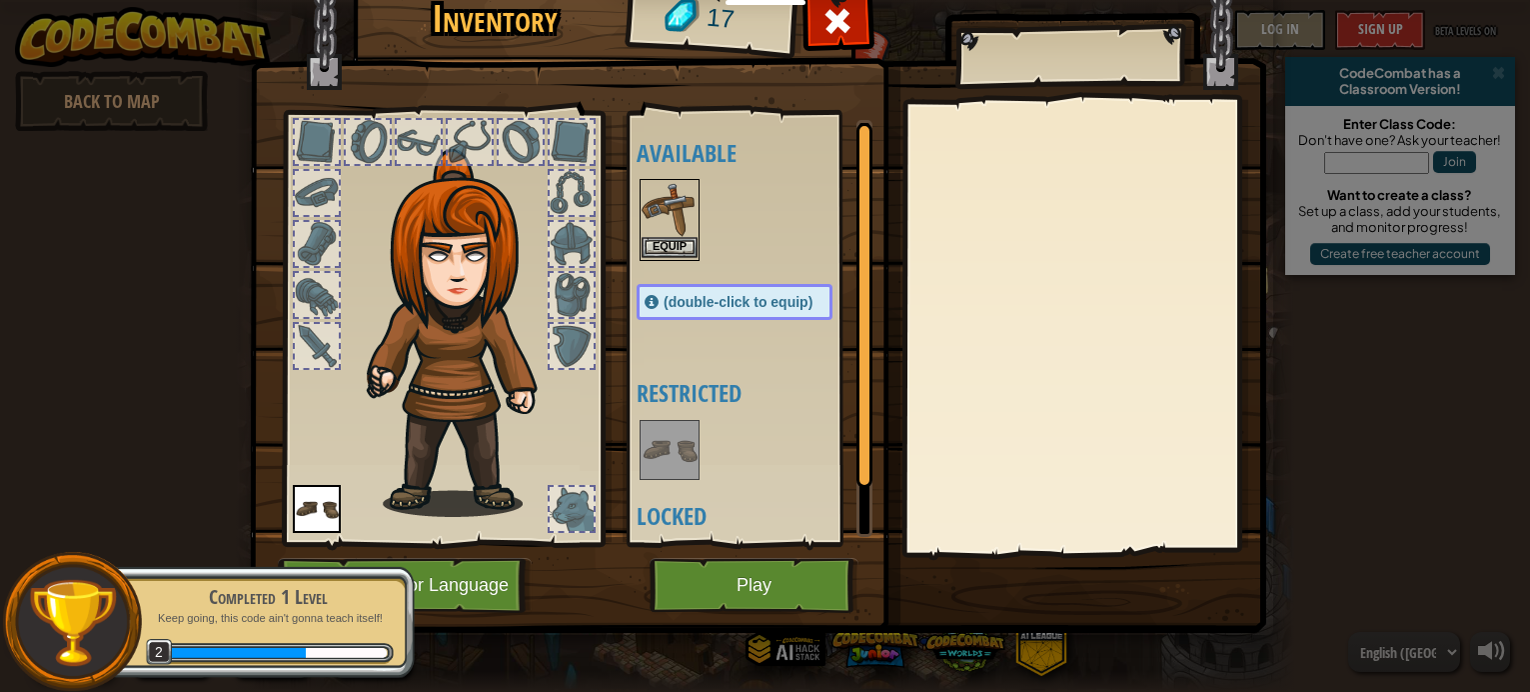
click at [676, 225] on img at bounding box center [670, 209] width 56 height 56
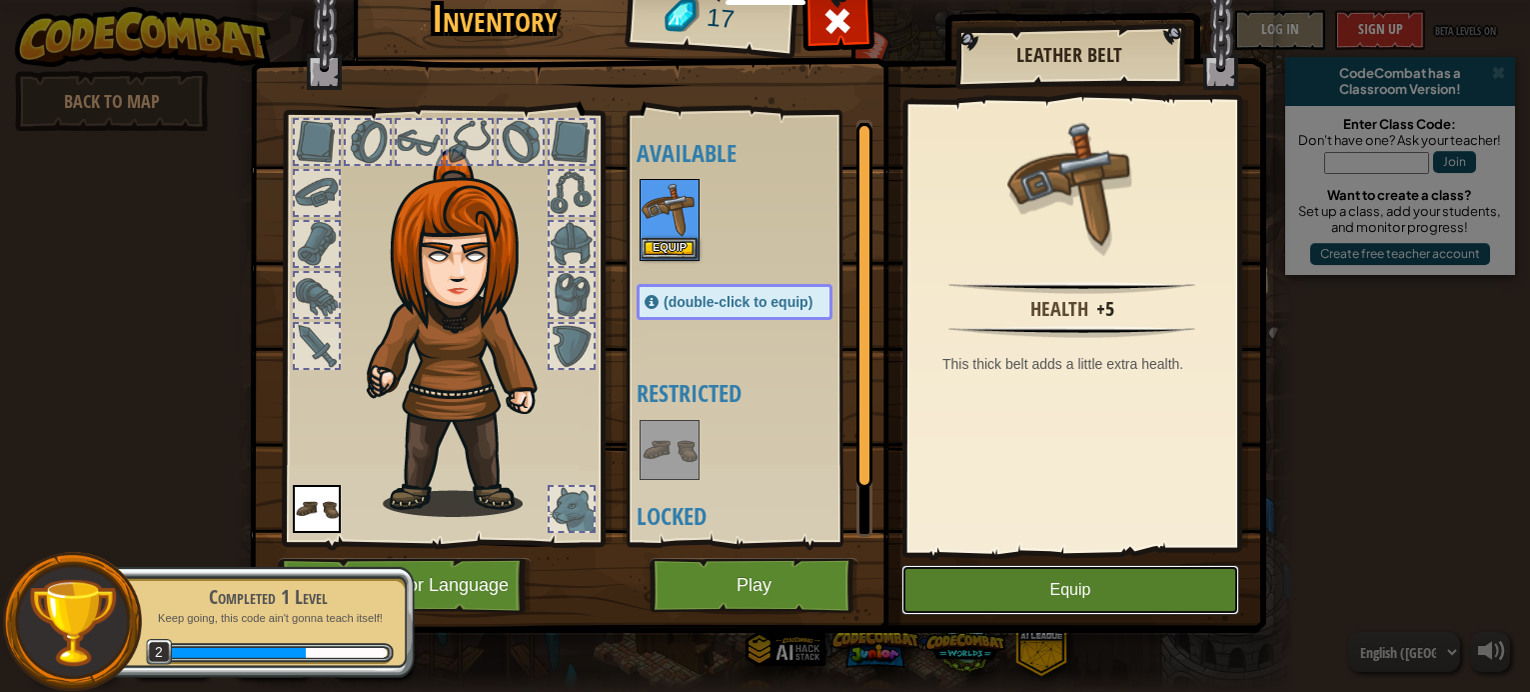
click at [1010, 604] on button "Equip" at bounding box center [1071, 590] width 338 height 50
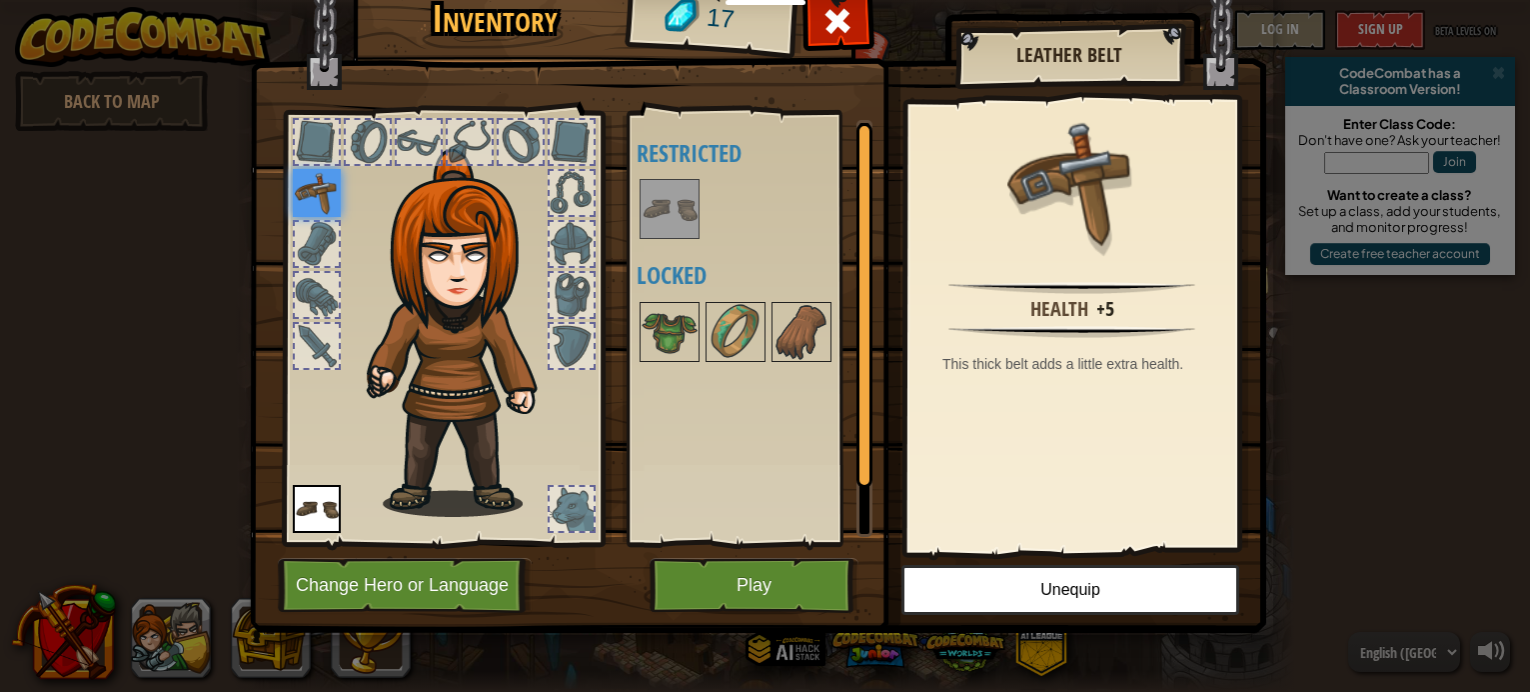
drag, startPoint x: 681, startPoint y: 329, endPoint x: 734, endPoint y: 491, distance: 170.4
click at [801, 511] on div "Available Equip (double-click to equip) Restricted Locked" at bounding box center [755, 328] width 236 height 417
click at [314, 248] on div at bounding box center [317, 244] width 44 height 44
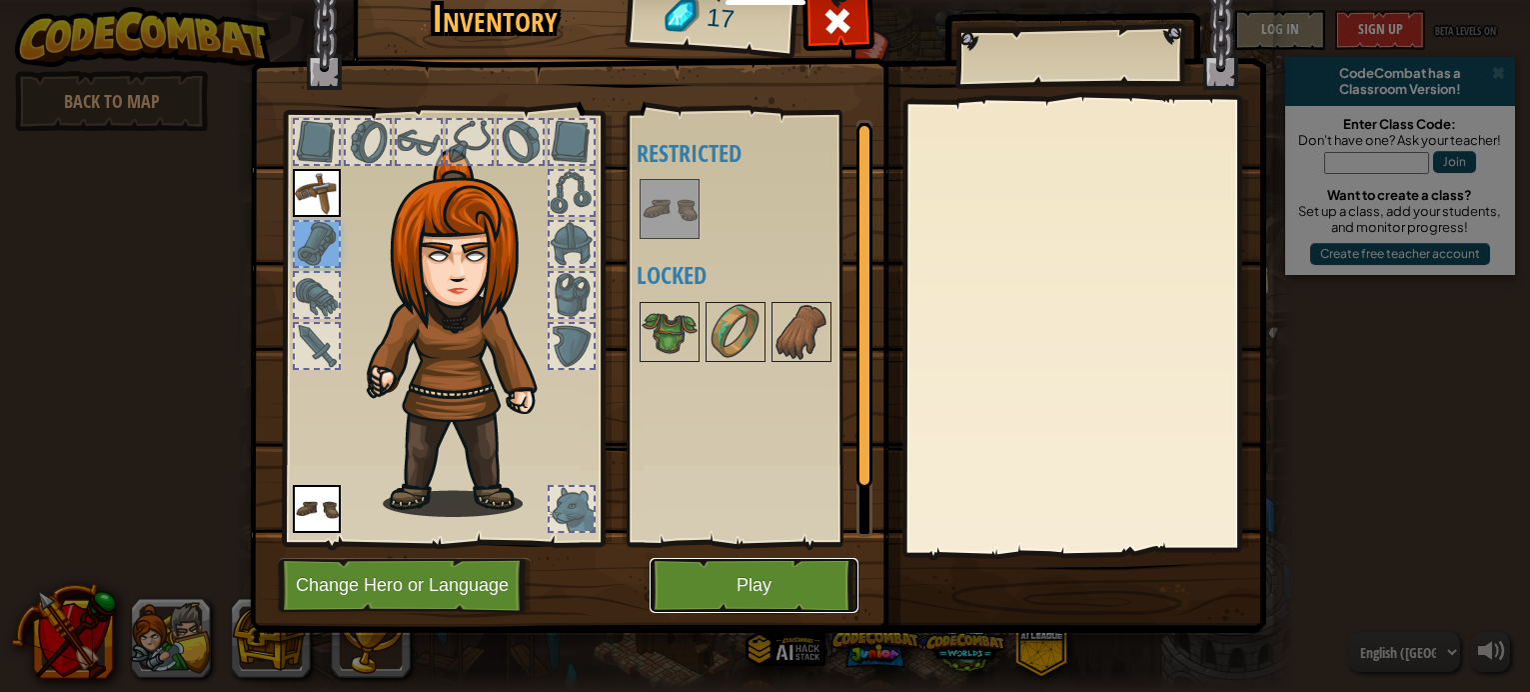
click at [721, 593] on button "Play" at bounding box center [754, 585] width 209 height 55
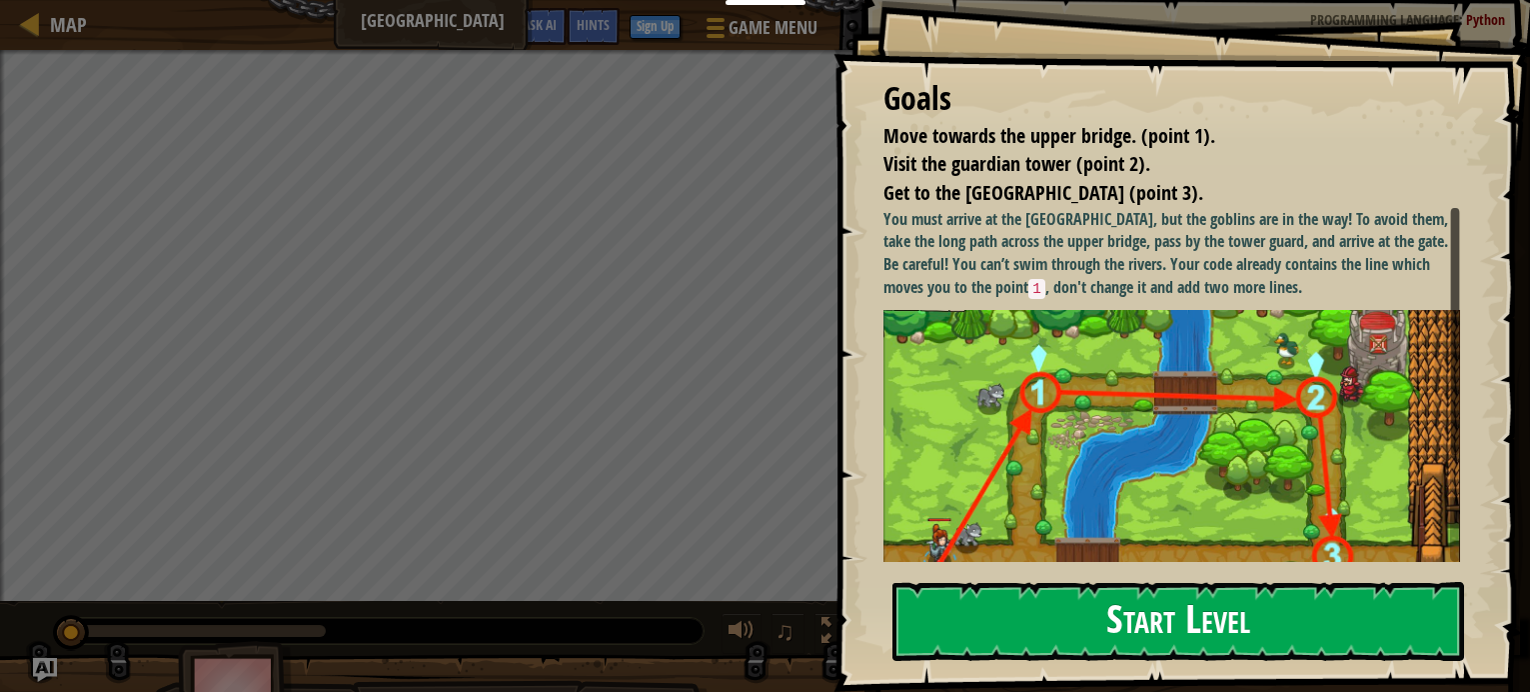
click at [1077, 608] on button "Start Level" at bounding box center [1179, 621] width 572 height 79
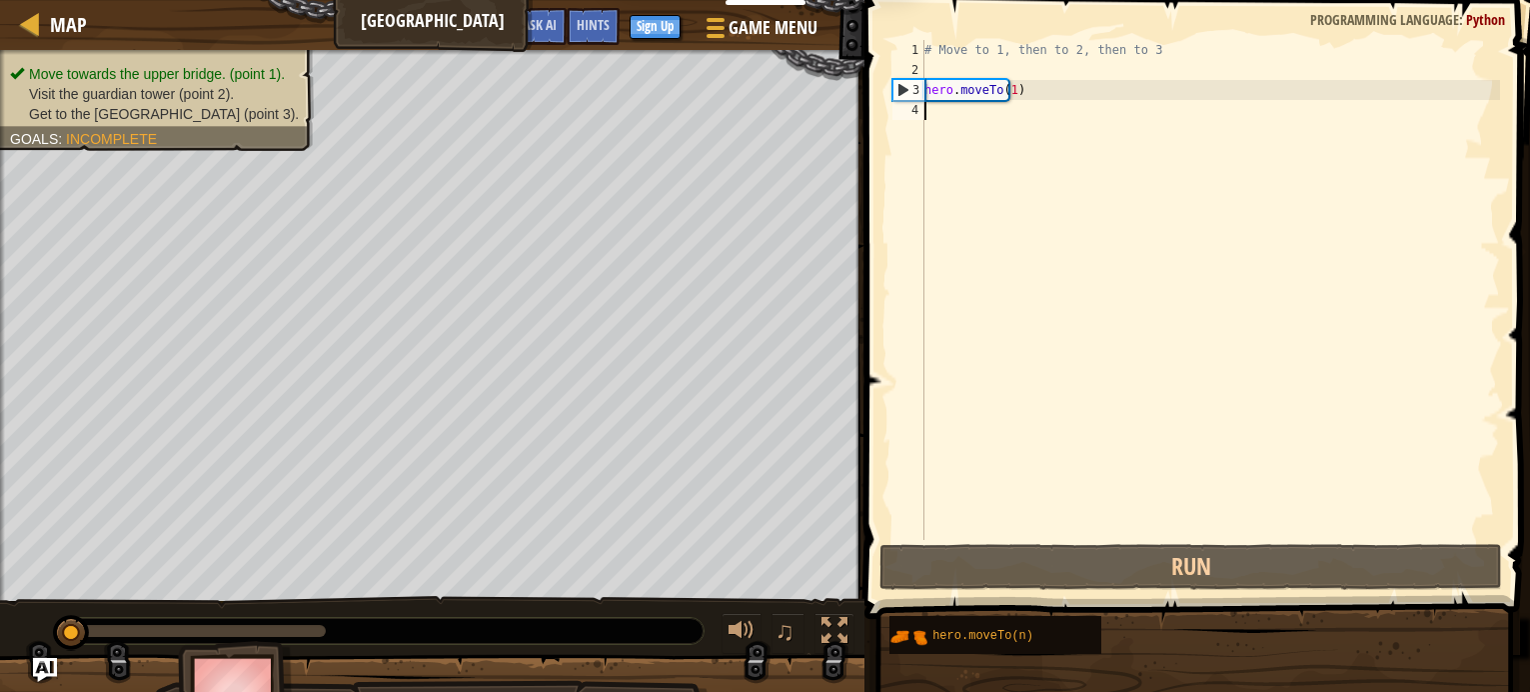
click at [865, 94] on div "Move towards the upper bridge. (point 1). Visit the [GEOGRAPHIC_DATA] (point 2)…" at bounding box center [432, 325] width 865 height 551
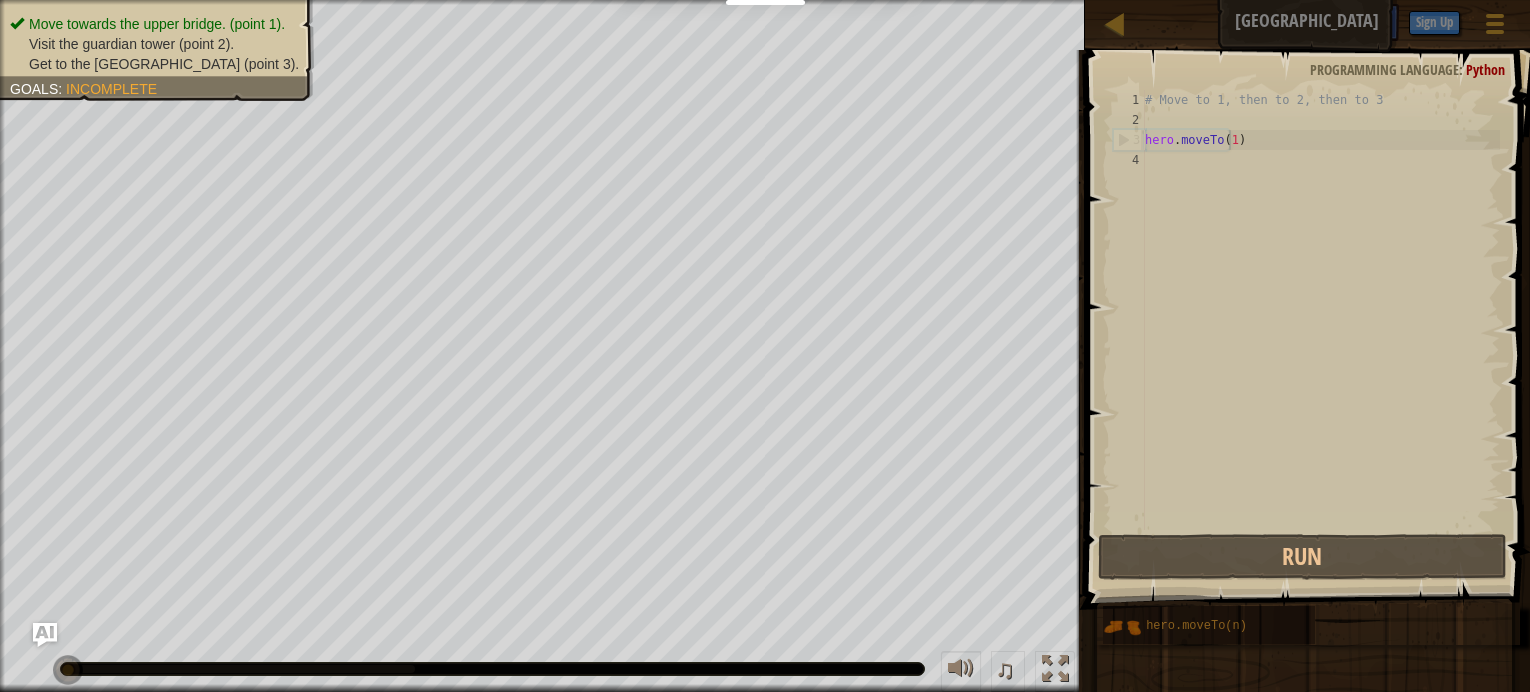
click at [1276, 140] on div "# Move to 1, then to 2, then to 3 hero . moveTo ( 1 )" at bounding box center [1321, 330] width 359 height 480
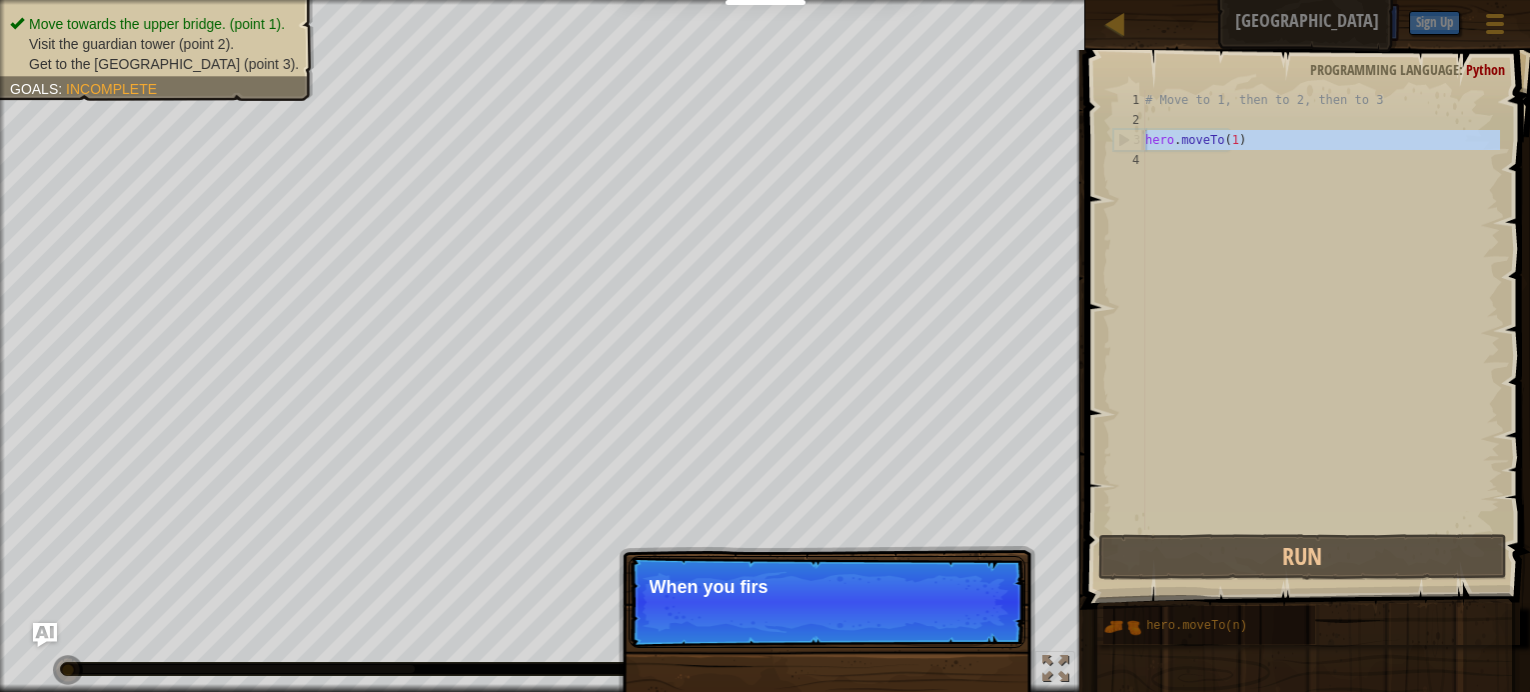
drag, startPoint x: 1241, startPoint y: 145, endPoint x: 1135, endPoint y: 139, distance: 107.1
click at [1142, 139] on div "# Move to 1, then to 2, then to 3 hero . moveTo ( 1 )" at bounding box center [1321, 310] width 359 height 440
type textarea "hero.moveTo(1)"
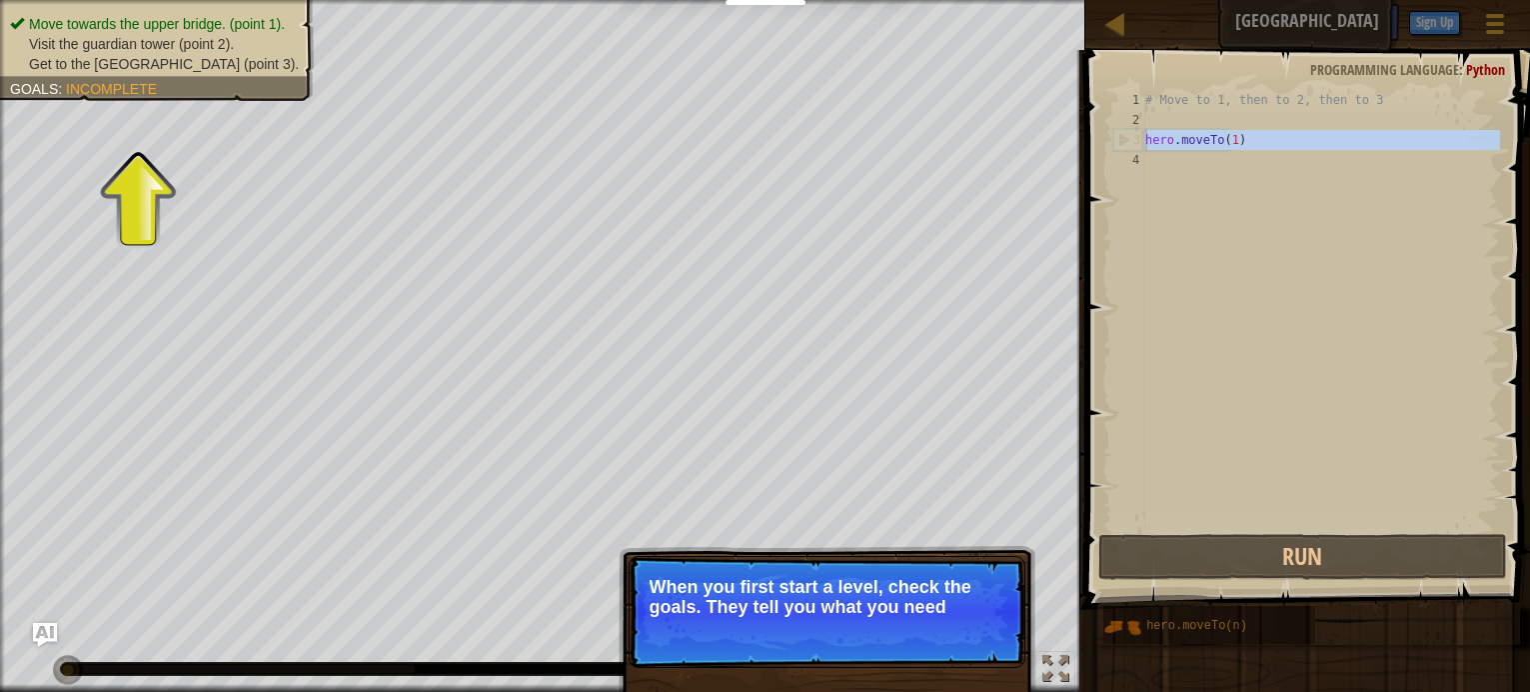
click at [126, 87] on span "Incomplete" at bounding box center [111, 89] width 91 height 16
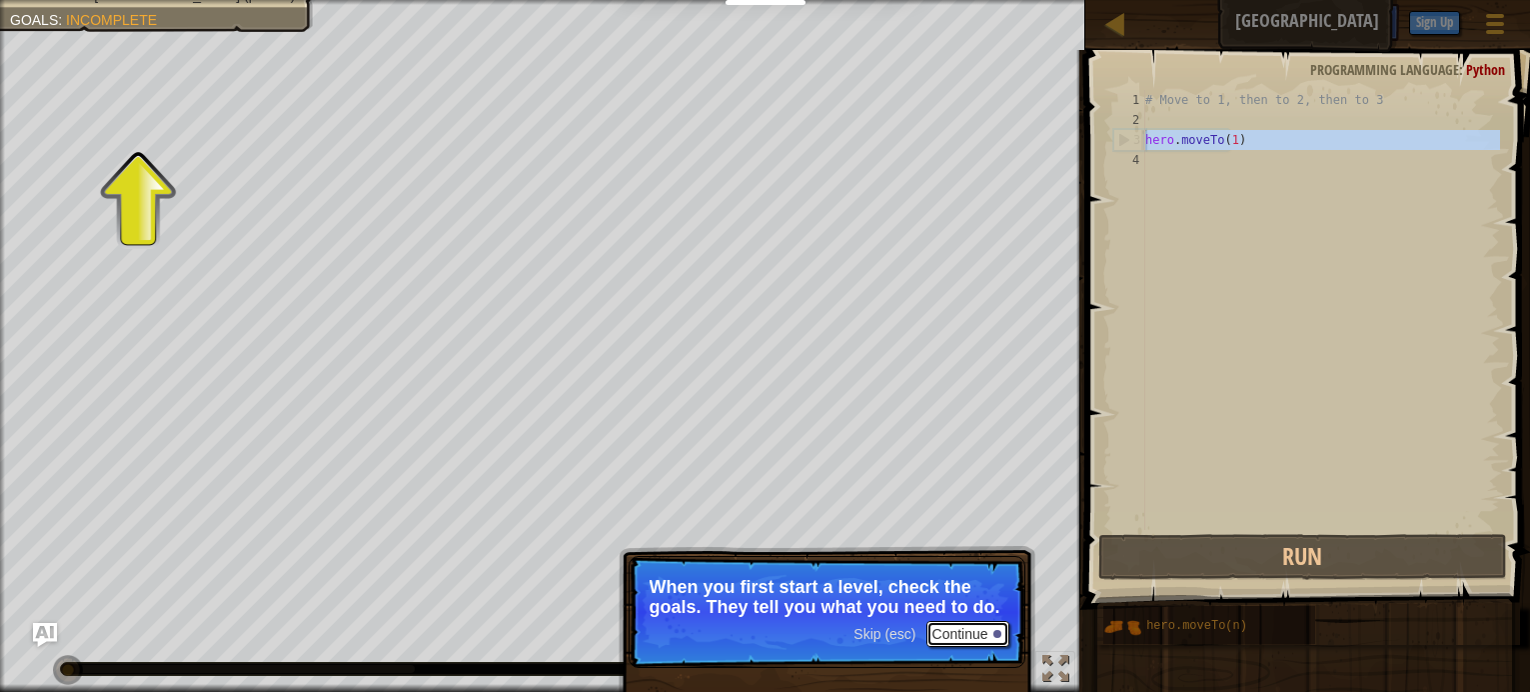
click at [962, 636] on button "Continue" at bounding box center [968, 634] width 83 height 26
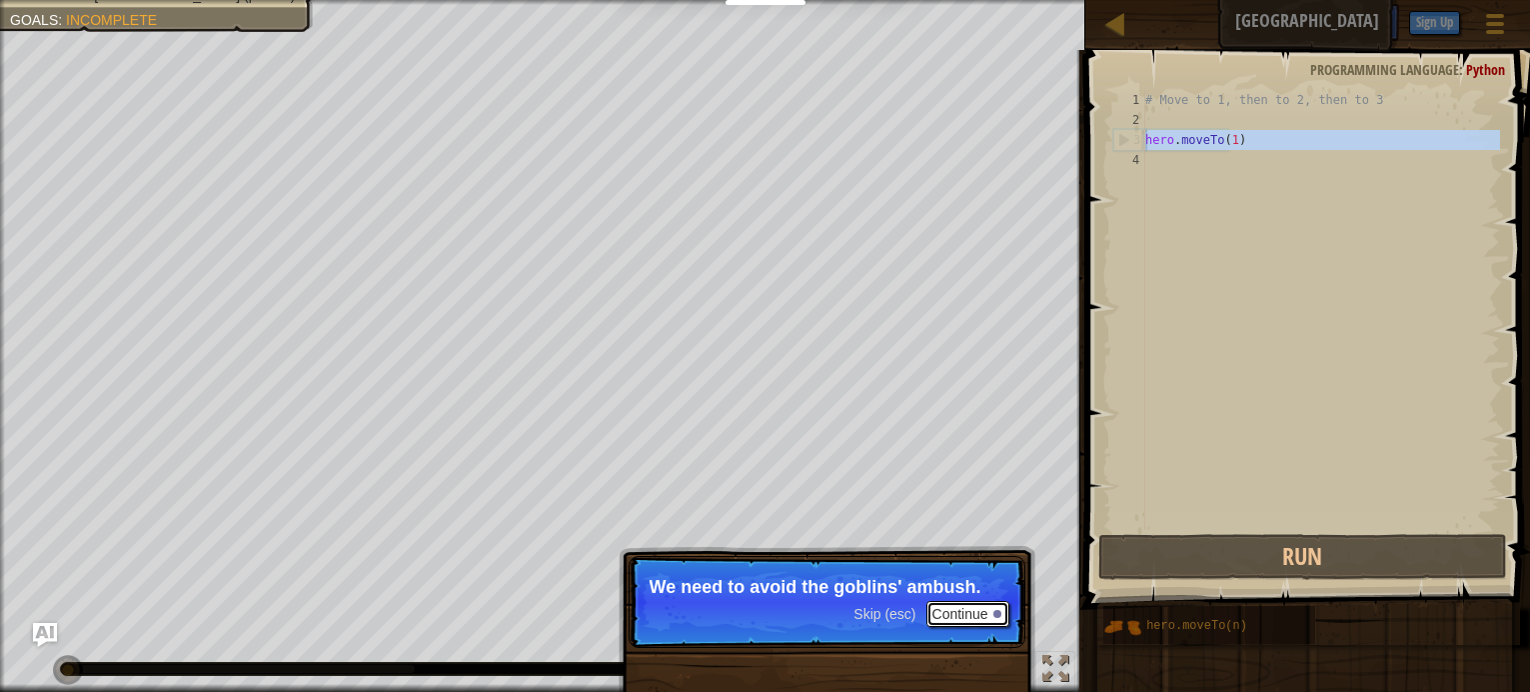
click at [980, 617] on button "Continue" at bounding box center [968, 614] width 83 height 26
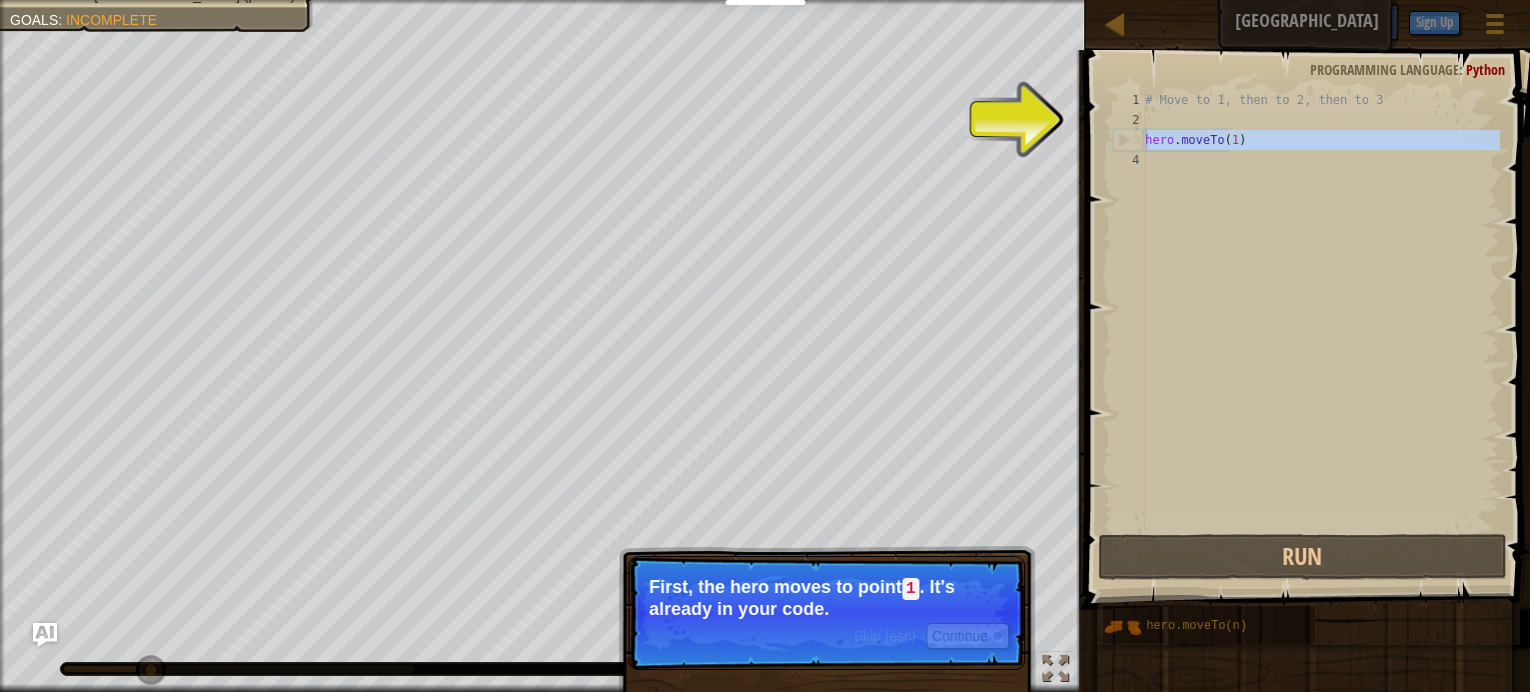
click at [845, 579] on p "First, the hero moves to point 1 . It's already in your code." at bounding box center [827, 598] width 355 height 42
click at [887, 625] on div "Skip (esc) Continue" at bounding box center [931, 636] width 155 height 26
